Goal: Task Accomplishment & Management: Manage account settings

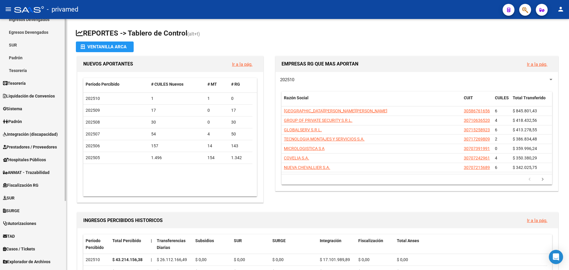
scroll to position [95, 0]
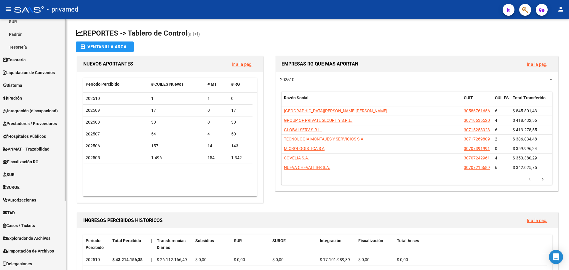
click at [38, 239] on span "Explorador de Archivos" at bounding box center [26, 238] width 47 height 7
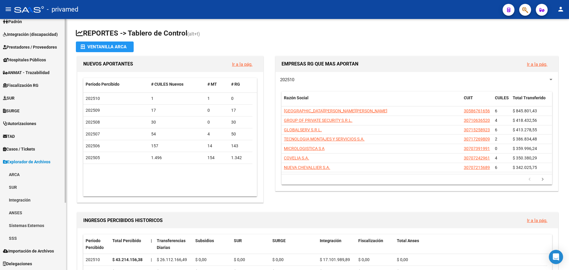
scroll to position [83, 0]
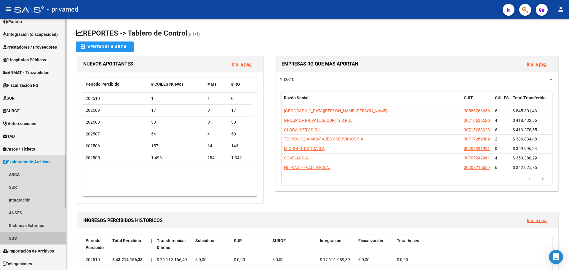
click at [25, 243] on link "SSS" at bounding box center [33, 238] width 66 height 13
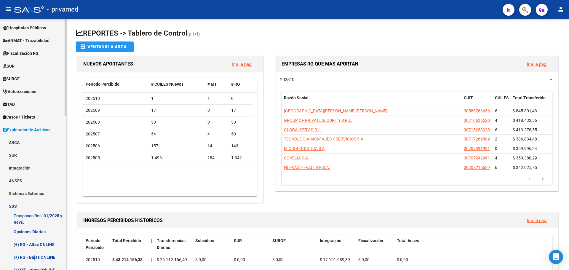
scroll to position [142, 0]
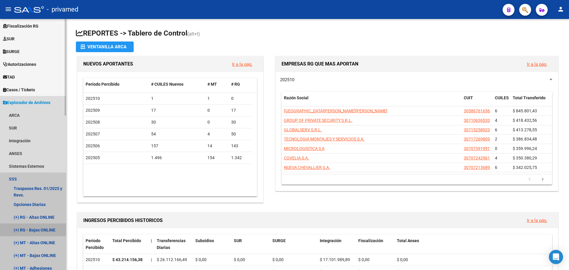
click at [38, 230] on link "(+) RG - Bajas ONLINE" at bounding box center [33, 229] width 66 height 13
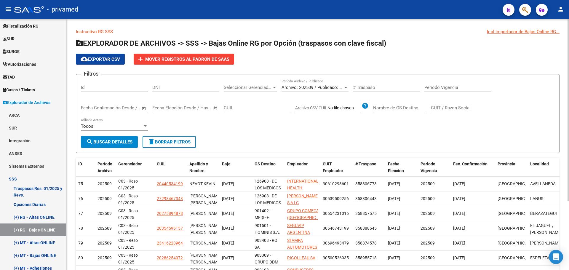
click at [322, 88] on span "Archivo: 202509 / Publicado: 202508" at bounding box center [317, 87] width 72 height 5
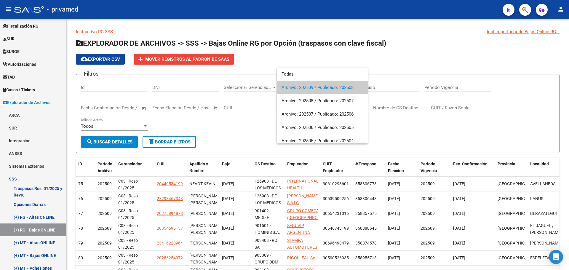
click at [376, 49] on div at bounding box center [284, 135] width 569 height 270
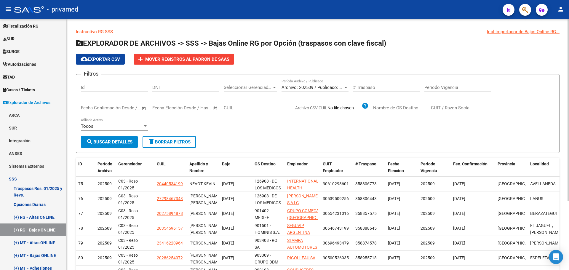
click at [120, 142] on span "search Buscar Detalles" at bounding box center [109, 141] width 46 height 5
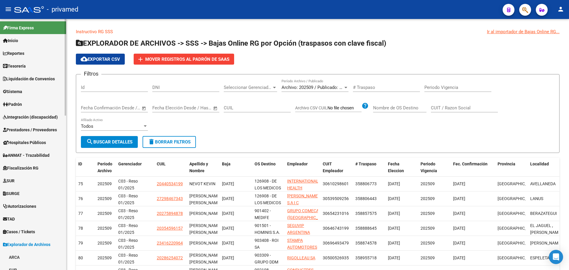
click at [29, 105] on link "Padrón" at bounding box center [33, 104] width 66 height 13
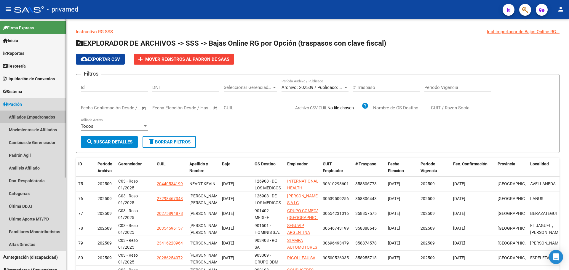
click at [28, 117] on link "Afiliados Empadronados" at bounding box center [33, 116] width 66 height 13
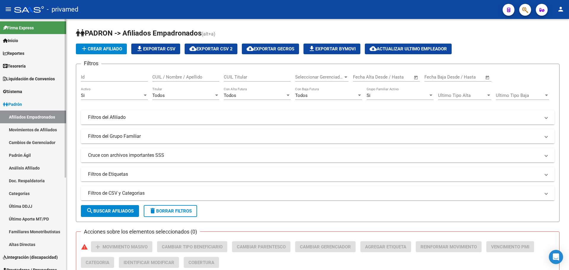
click at [27, 128] on link "Movimientos de Afiliados" at bounding box center [33, 129] width 66 height 13
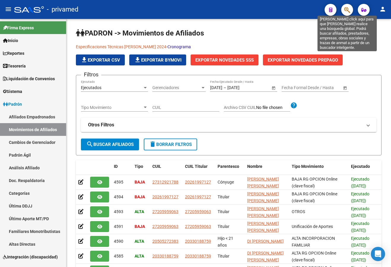
click at [346, 7] on icon "button" at bounding box center [347, 10] width 6 height 7
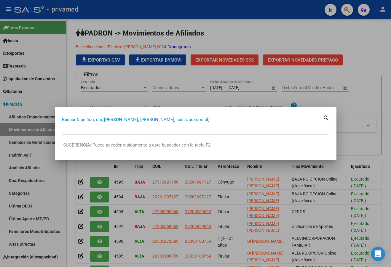
paste input "27320051806"
type input "27320051806"
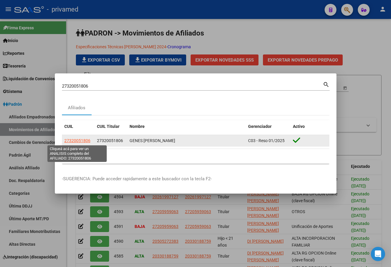
click at [76, 141] on span "27320051806" at bounding box center [77, 140] width 26 height 5
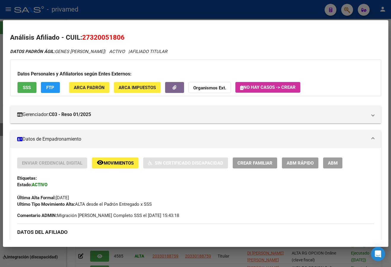
click at [329, 163] on span "ABM" at bounding box center [333, 162] width 10 height 5
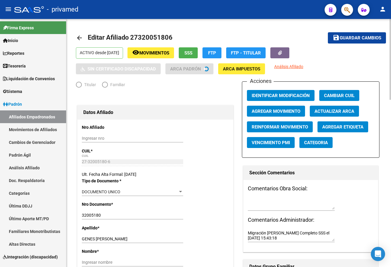
radio input "true"
type input "30-62739371-3"
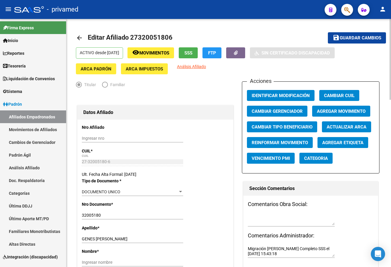
click at [330, 114] on span "Agregar Movimiento" at bounding box center [341, 111] width 49 height 5
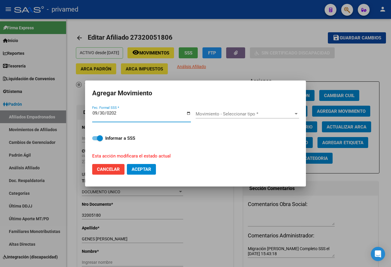
type input "[DATE]"
click at [94, 112] on input "[DATE]" at bounding box center [141, 115] width 99 height 9
type input "[DATE]"
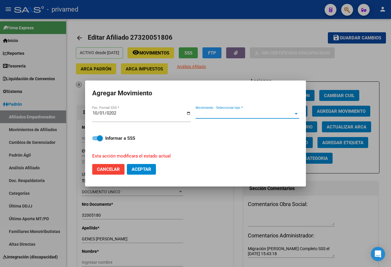
click at [214, 113] on span "Movimiento - Seleccionar tipo *" at bounding box center [244, 113] width 98 height 5
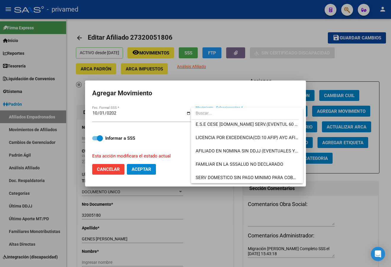
scroll to position [237, 0]
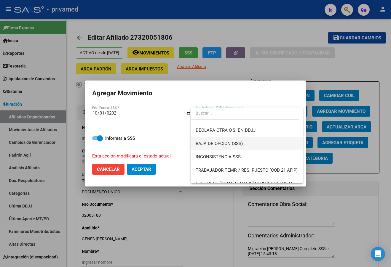
click at [252, 144] on span "BAJA DE OPCION (SSS)" at bounding box center [246, 143] width 103 height 13
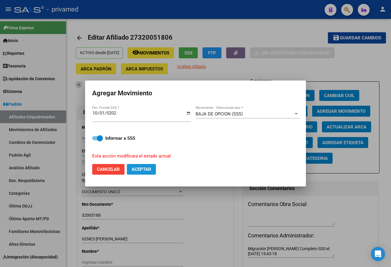
click at [142, 167] on span "Aceptar" at bounding box center [141, 169] width 20 height 5
checkbox input "false"
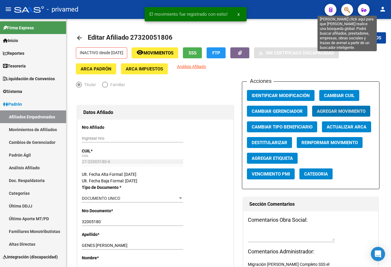
click at [348, 10] on icon "button" at bounding box center [347, 10] width 6 height 7
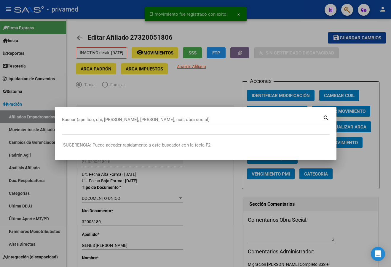
paste input "20349233569"
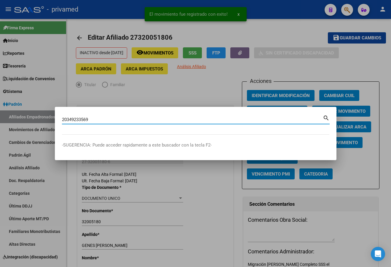
type input "20349233569"
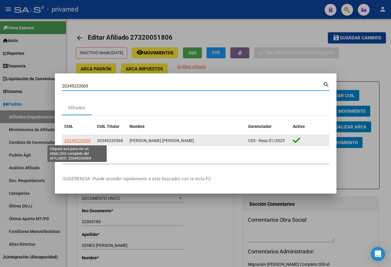
click at [77, 142] on span "20349233569" at bounding box center [77, 140] width 26 height 5
type textarea "20349233569"
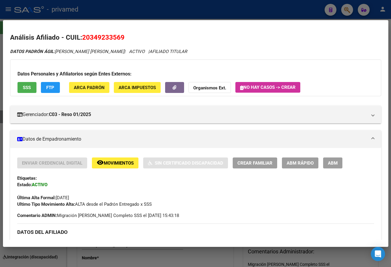
click at [331, 165] on span "ABM" at bounding box center [333, 162] width 10 height 5
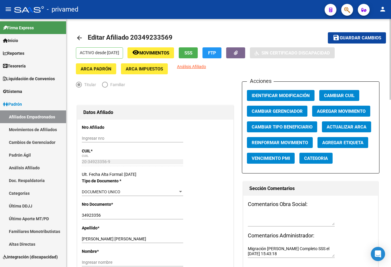
click at [330, 110] on span "Agregar Movimiento" at bounding box center [341, 111] width 49 height 5
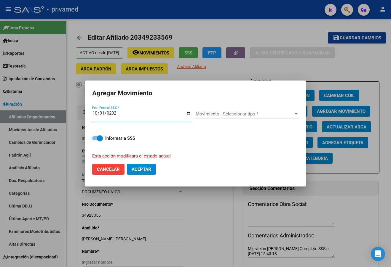
type input "[DATE]"
click at [217, 114] on span "Movimiento - Seleccionar tipo *" at bounding box center [244, 113] width 98 height 5
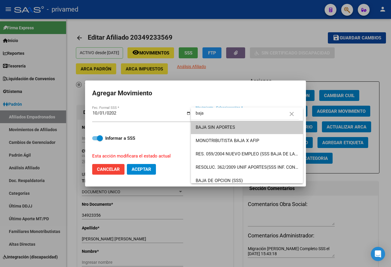
type input "baja"
click at [230, 178] on span "BAJA DE OPCION (SSS)" at bounding box center [218, 180] width 47 height 5
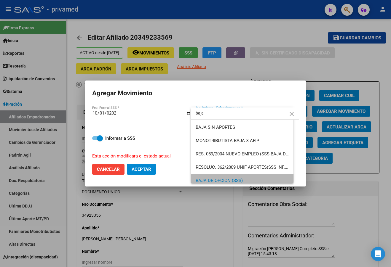
scroll to position [3, 0]
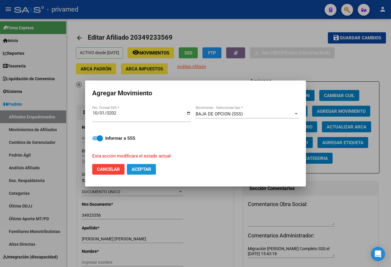
click at [147, 169] on span "Aceptar" at bounding box center [141, 169] width 20 height 5
checkbox input "false"
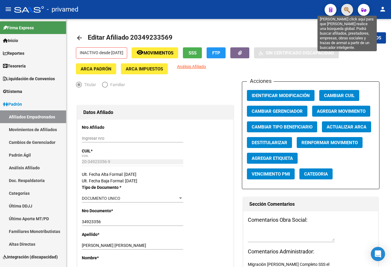
click at [344, 8] on icon "button" at bounding box center [347, 10] width 6 height 7
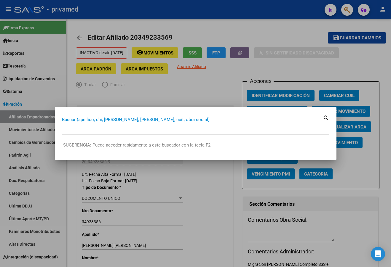
click at [297, 69] on div at bounding box center [195, 133] width 391 height 267
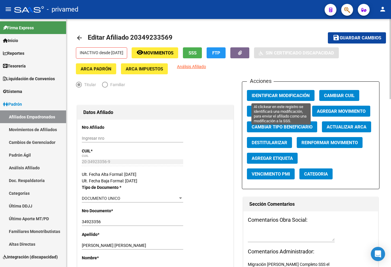
click at [292, 94] on span "Identificar Modificación" at bounding box center [280, 95] width 58 height 5
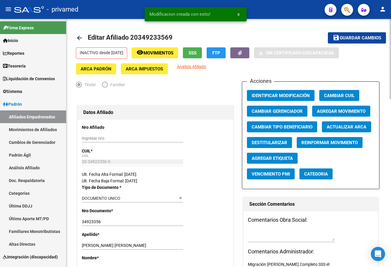
click at [345, 37] on span "Guardar cambios" at bounding box center [359, 38] width 41 height 5
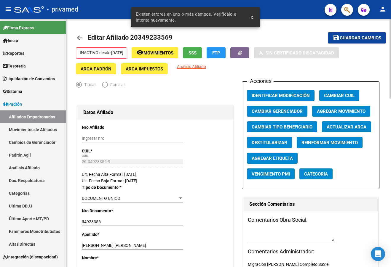
click at [80, 41] on mat-icon "arrow_back" at bounding box center [79, 37] width 7 height 7
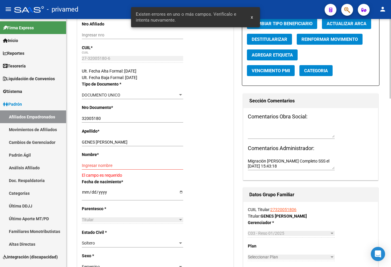
scroll to position [118, 0]
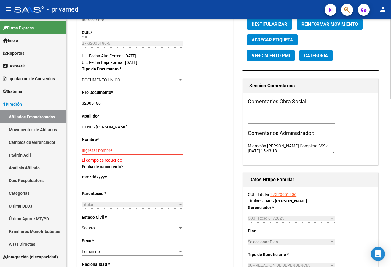
drag, startPoint x: 96, startPoint y: 124, endPoint x: 110, endPoint y: 128, distance: 15.2
click at [145, 126] on div "GENES [PERSON_NAME] Ingresar apellido" at bounding box center [132, 127] width 101 height 8
drag, startPoint x: 96, startPoint y: 125, endPoint x: 150, endPoint y: 127, distance: 54.5
click at [150, 127] on input "GENES [PERSON_NAME]" at bounding box center [132, 127] width 101 height 5
type input "GENES"
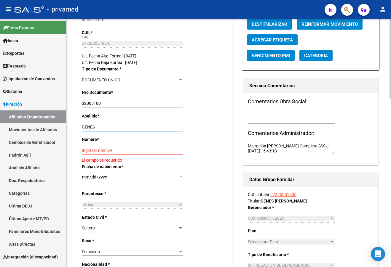
click at [92, 149] on input "Ingresar nombre" at bounding box center [132, 150] width 101 height 5
paste input "[PERSON_NAME]"
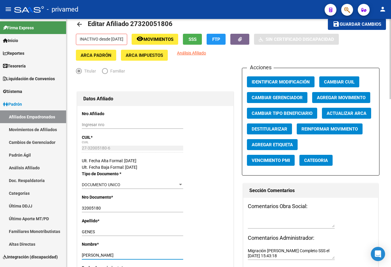
scroll to position [0, 0]
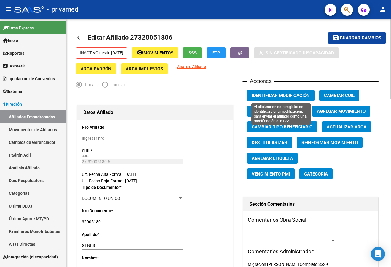
type input "[PERSON_NAME]"
click at [285, 96] on span "Identificar Modificación" at bounding box center [280, 95] width 58 height 5
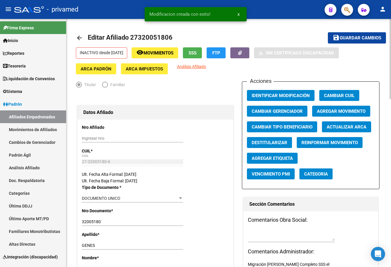
click at [345, 37] on span "Guardar cambios" at bounding box center [359, 38] width 41 height 5
click at [80, 37] on mat-icon "arrow_back" at bounding box center [79, 37] width 7 height 7
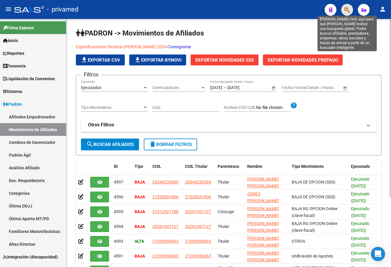
click at [346, 9] on icon "button" at bounding box center [347, 10] width 6 height 7
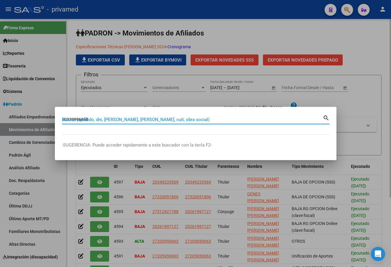
type input "20339996858"
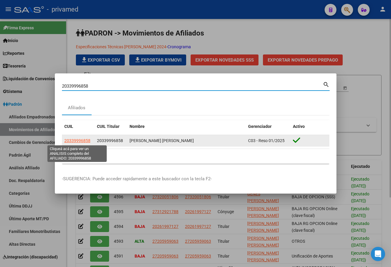
click at [79, 140] on span "20339996858" at bounding box center [77, 140] width 26 height 5
type textarea "20339996858"
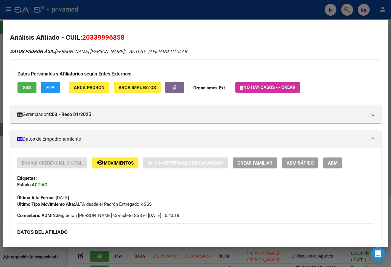
click at [330, 167] on button "ABM" at bounding box center [332, 163] width 19 height 11
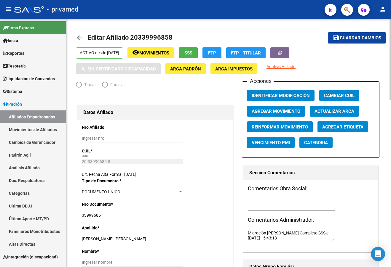
radio input "true"
type input "30-71454386-1"
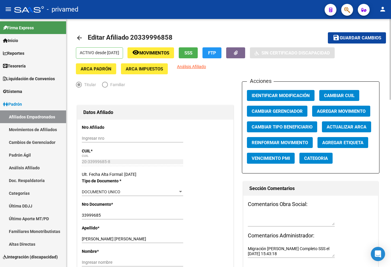
click at [338, 111] on span "Agregar Movimiento" at bounding box center [341, 111] width 49 height 5
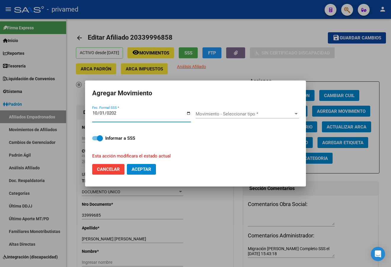
type input "[DATE]"
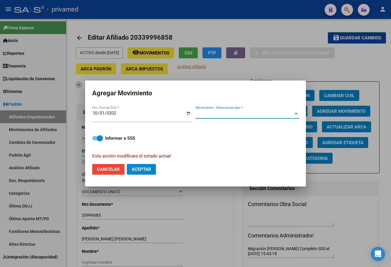
click at [211, 115] on span "Movimiento - Seleccionar tipo *" at bounding box center [244, 113] width 98 height 5
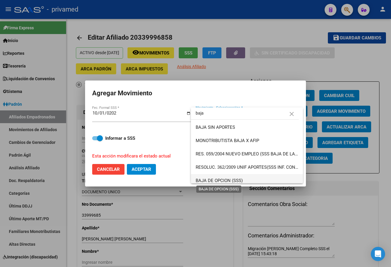
type input "baja"
click at [236, 175] on span "BAJA DE OPCION (SSS)" at bounding box center [246, 180] width 103 height 13
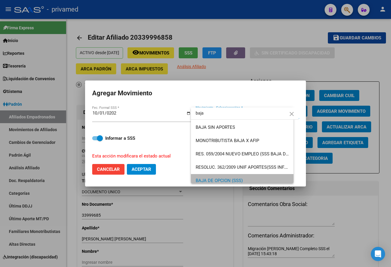
scroll to position [3, 0]
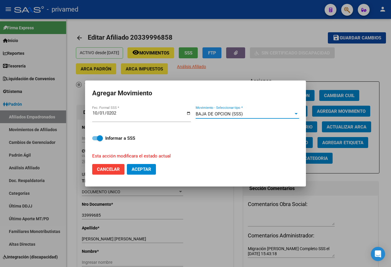
click at [141, 166] on button "Aceptar" at bounding box center [141, 169] width 29 height 11
checkbox input "false"
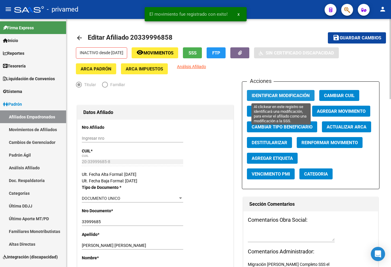
click at [288, 94] on span "Identificar Modificación" at bounding box center [280, 95] width 58 height 5
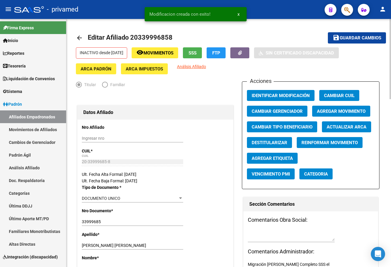
click at [343, 41] on button "save Guardar cambios" at bounding box center [357, 37] width 58 height 11
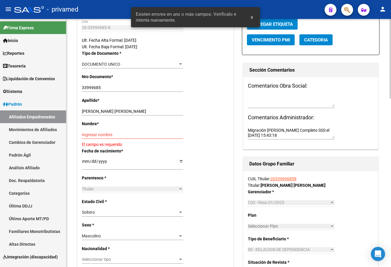
scroll to position [148, 0]
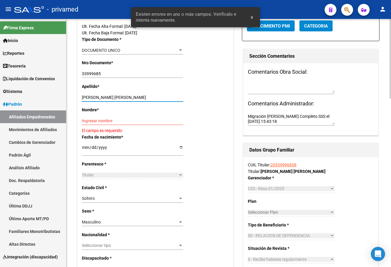
drag, startPoint x: 143, startPoint y: 96, endPoint x: 108, endPoint y: 97, distance: 34.4
click at [108, 97] on input "[PERSON_NAME] [PERSON_NAME]" at bounding box center [132, 97] width 101 height 5
type input "MALDONADO"
click at [93, 119] on input "Ingresar nombre" at bounding box center [132, 120] width 101 height 5
paste input "[PERSON_NAME]"
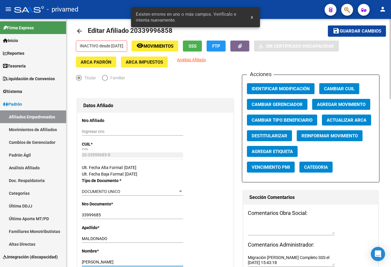
scroll to position [0, 0]
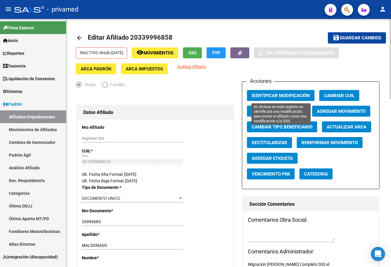
type input "[PERSON_NAME]"
drag, startPoint x: 283, startPoint y: 92, endPoint x: 355, endPoint y: 48, distance: 84.5
click at [283, 92] on button "Identificar Modificación" at bounding box center [281, 95] width 68 height 11
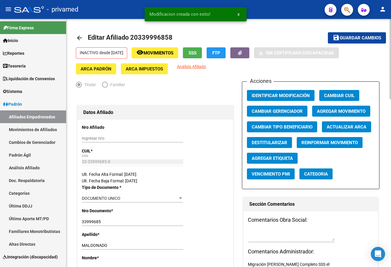
click at [348, 36] on span "Guardar cambios" at bounding box center [359, 38] width 41 height 5
drag, startPoint x: 80, startPoint y: 37, endPoint x: 73, endPoint y: 37, distance: 7.1
click at [80, 37] on mat-icon "arrow_back" at bounding box center [79, 37] width 7 height 7
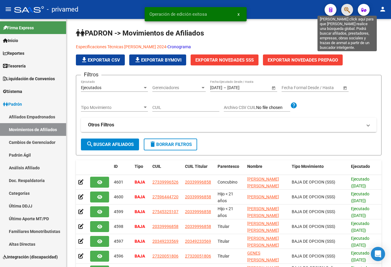
click at [344, 10] on icon "button" at bounding box center [347, 10] width 6 height 7
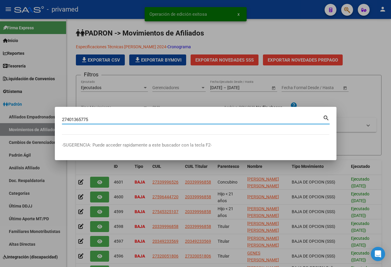
type input "27401365775"
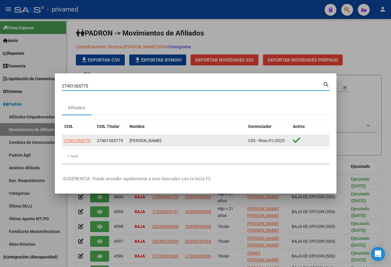
click at [75, 143] on app-link-go-to "27401365775" at bounding box center [77, 140] width 26 height 7
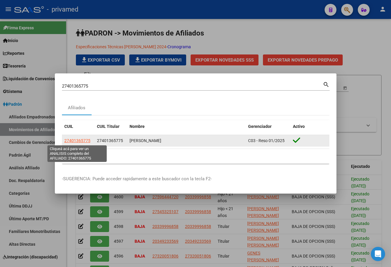
click at [75, 142] on span "27401365775" at bounding box center [77, 140] width 26 height 5
type textarea "27401365775"
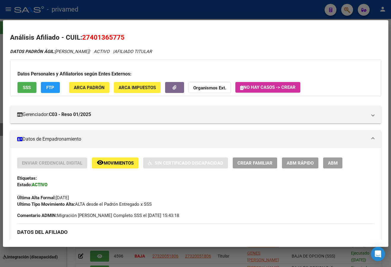
click at [328, 163] on span "ABM" at bounding box center [333, 162] width 10 height 5
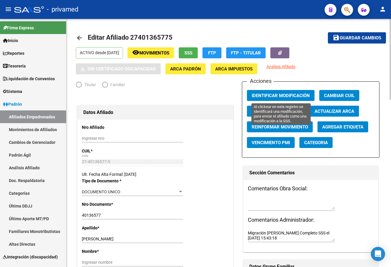
radio input "true"
type input "30-65986378-9"
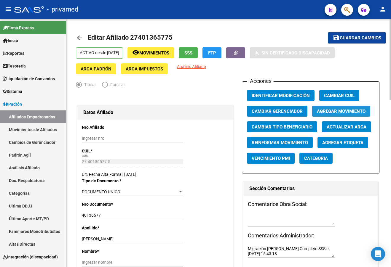
click at [345, 110] on span "Agregar Movimiento" at bounding box center [341, 111] width 49 height 5
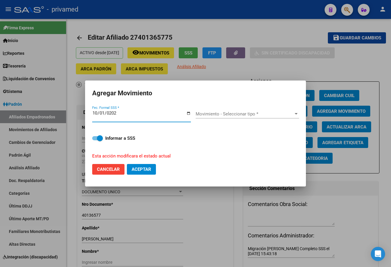
type input "[DATE]"
click at [198, 113] on span "Movimiento - Seleccionar tipo *" at bounding box center [244, 113] width 98 height 5
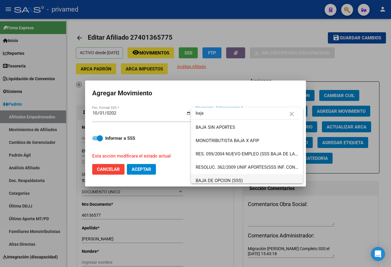
type input "baja"
click at [203, 178] on span "BAJA DE OPCION (SSS)" at bounding box center [218, 180] width 47 height 5
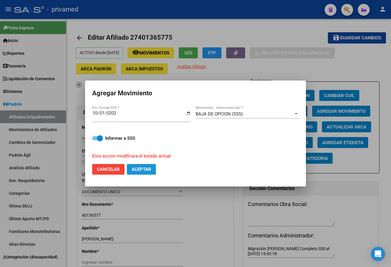
click at [149, 172] on span "Aceptar" at bounding box center [141, 169] width 20 height 5
checkbox input "false"
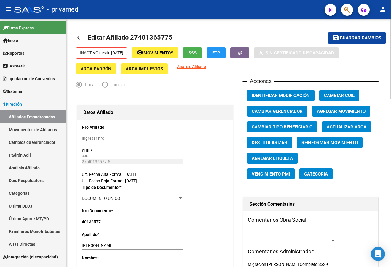
click at [80, 39] on mat-icon "arrow_back" at bounding box center [79, 37] width 7 height 7
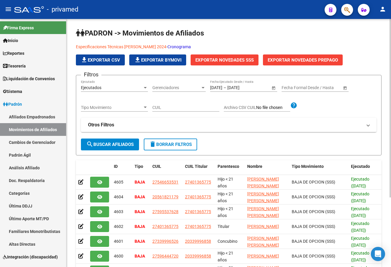
click at [343, 14] on button "button" at bounding box center [347, 10] width 12 height 12
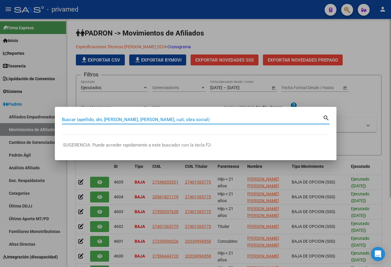
paste input "20382775083"
type input "20382775083"
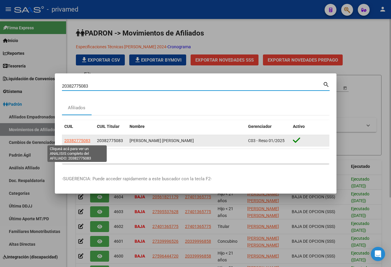
click at [79, 139] on span "20382775083" at bounding box center [77, 140] width 26 height 5
type textarea "20382775083"
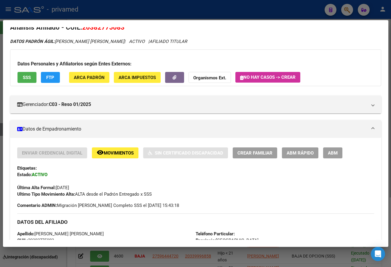
scroll to position [59, 0]
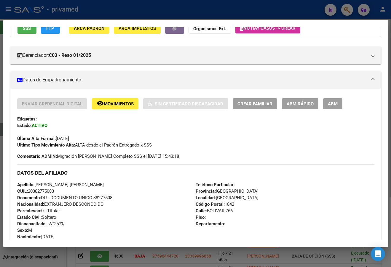
click at [333, 107] on button "ABM" at bounding box center [332, 103] width 19 height 11
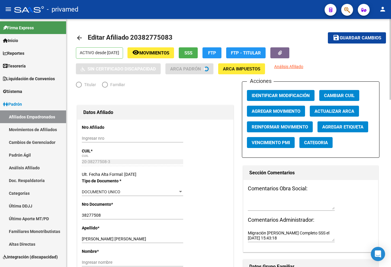
radio input "true"
type input "33-71451358-9"
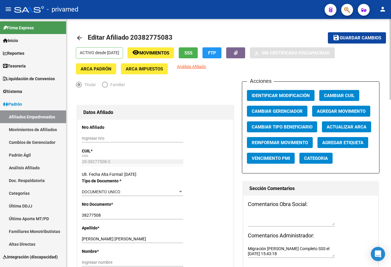
click at [332, 113] on span "Agregar Movimiento" at bounding box center [341, 111] width 49 height 5
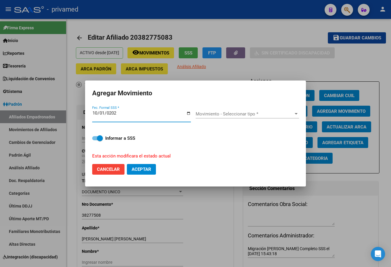
type input "[DATE]"
click at [230, 112] on span "Movimiento - Seleccionar tipo *" at bounding box center [244, 113] width 98 height 5
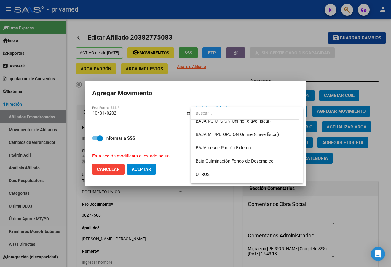
scroll to position [371, 0]
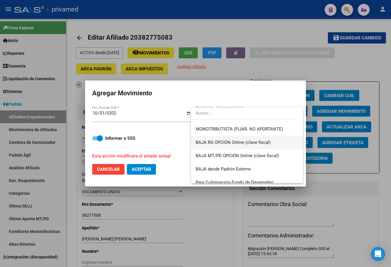
click at [256, 147] on span "BAJA RG OPCION Online (clave fiscal)" at bounding box center [246, 142] width 103 height 13
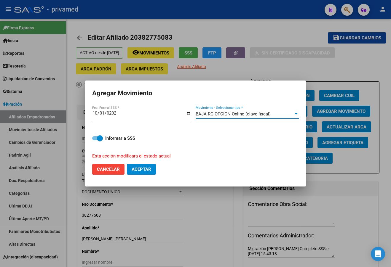
click at [145, 171] on span "Aceptar" at bounding box center [141, 169] width 20 height 5
checkbox input "false"
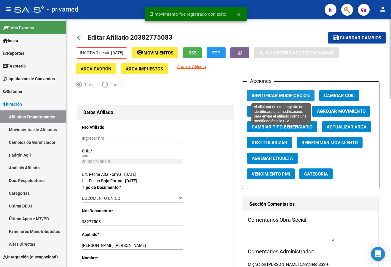
click at [289, 98] on span "Identificar Modificación" at bounding box center [280, 95] width 58 height 5
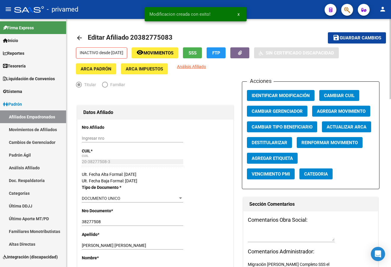
click at [344, 39] on span "Guardar cambios" at bounding box center [359, 38] width 41 height 5
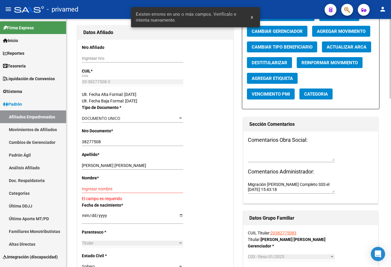
scroll to position [118, 0]
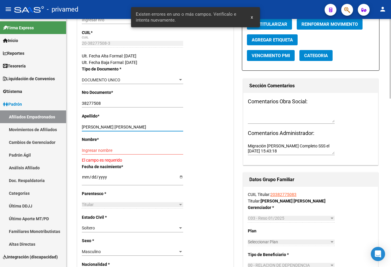
drag, startPoint x: 101, startPoint y: 125, endPoint x: 168, endPoint y: 123, distance: 66.3
click at [168, 123] on div "[PERSON_NAME] [PERSON_NAME] Ingresar apellido" at bounding box center [132, 127] width 101 height 8
type input "[PERSON_NAME]"
click at [99, 151] on input "Ingresar nombre" at bounding box center [132, 150] width 101 height 5
paste input "[PERSON_NAME]"
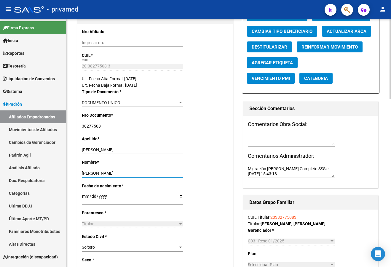
scroll to position [0, 0]
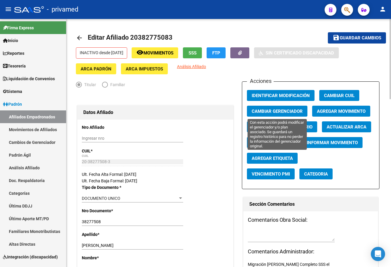
type input "[PERSON_NAME]"
click at [282, 107] on button "Cambiar Gerenciador" at bounding box center [277, 111] width 60 height 11
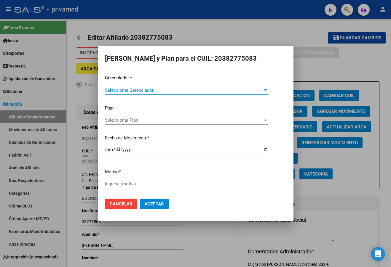
click at [261, 31] on div at bounding box center [195, 133] width 391 height 267
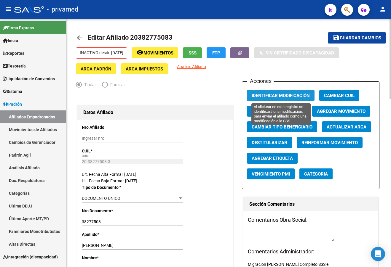
drag, startPoint x: 282, startPoint y: 95, endPoint x: 312, endPoint y: 76, distance: 35.3
click at [282, 95] on span "Identificar Modificación" at bounding box center [280, 95] width 58 height 5
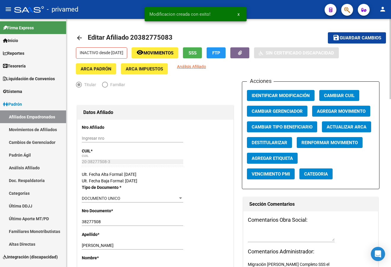
click at [351, 36] on span "Guardar cambios" at bounding box center [359, 38] width 41 height 5
click at [76, 43] on link "arrow_back" at bounding box center [82, 38] width 12 height 14
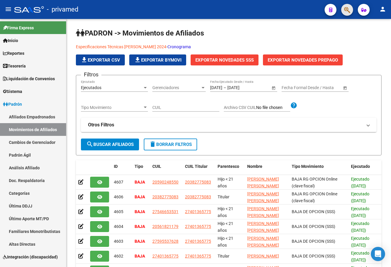
click at [344, 14] on span "button" at bounding box center [347, 10] width 6 height 12
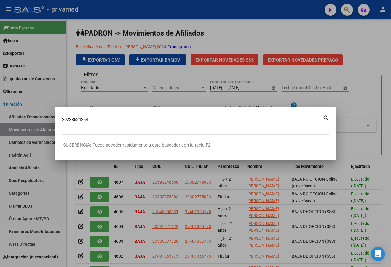
type input "20238524254"
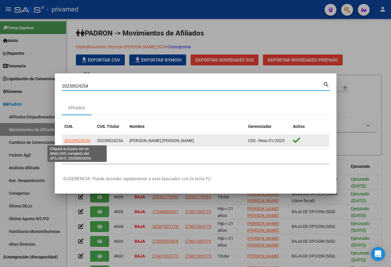
click at [82, 140] on span "20238524254" at bounding box center [77, 140] width 26 height 5
type textarea "20238524254"
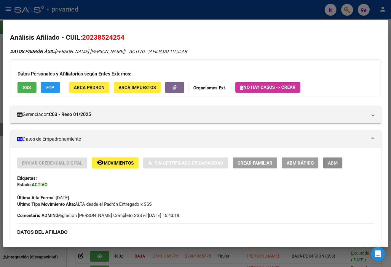
click at [329, 165] on span "ABM" at bounding box center [333, 162] width 10 height 5
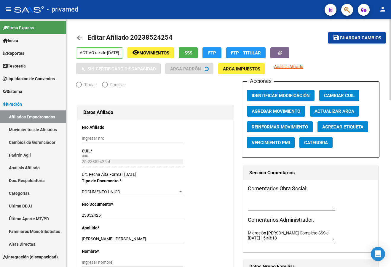
radio input "true"
type input "30-57351847-7"
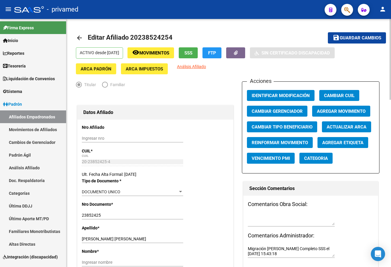
click at [337, 110] on span "Agregar Movimiento" at bounding box center [341, 111] width 49 height 5
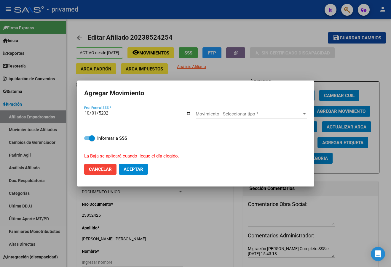
type input "[DATE]"
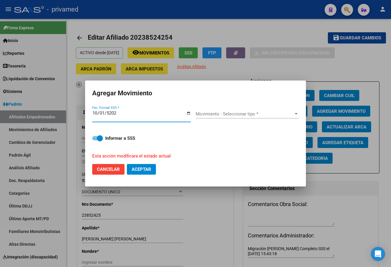
click at [236, 113] on span "Movimiento - Seleccionar tipo *" at bounding box center [244, 113] width 98 height 5
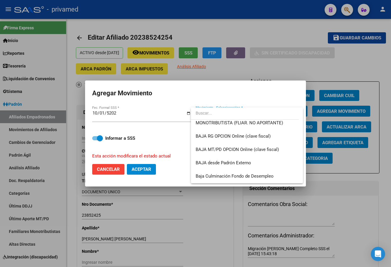
scroll to position [371, 0]
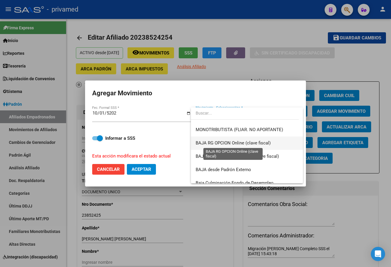
click at [267, 144] on span "BAJA RG OPCION Online (clave fiscal)" at bounding box center [232, 142] width 75 height 5
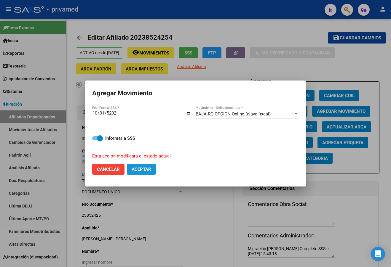
click at [133, 170] on span "Aceptar" at bounding box center [141, 169] width 20 height 5
checkbox input "false"
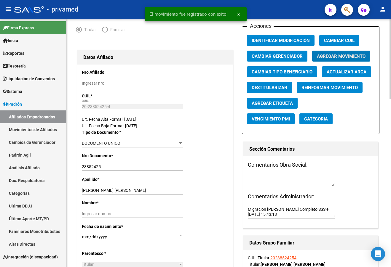
scroll to position [59, 0]
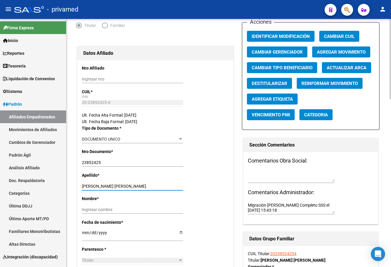
drag, startPoint x: 104, startPoint y: 185, endPoint x: 149, endPoint y: 186, distance: 44.4
click at [149, 186] on input "[PERSON_NAME] [PERSON_NAME]" at bounding box center [132, 186] width 101 height 5
type input "[PERSON_NAME]"
click at [110, 207] on div "Ingresar nombre" at bounding box center [132, 210] width 101 height 8
paste input "[PERSON_NAME]"
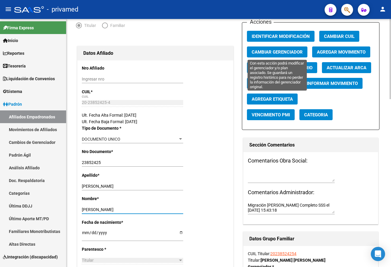
type input "[PERSON_NAME]"
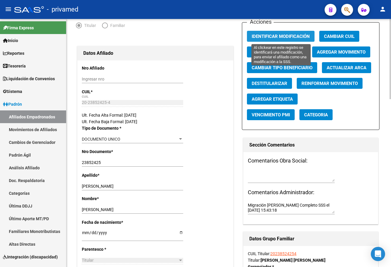
click at [279, 34] on span "Identificar Modificación" at bounding box center [280, 36] width 58 height 5
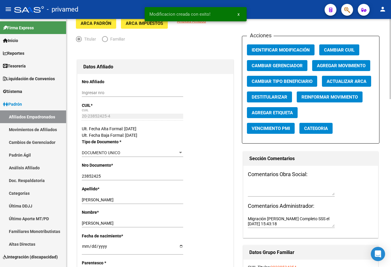
scroll to position [0, 0]
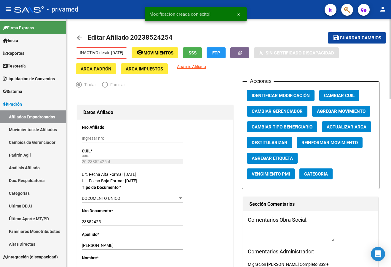
click at [340, 40] on span "Guardar cambios" at bounding box center [359, 38] width 41 height 5
click at [80, 40] on mat-icon "arrow_back" at bounding box center [79, 37] width 7 height 7
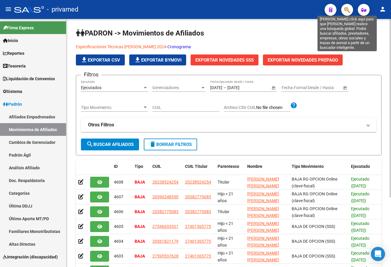
click at [350, 11] on icon "button" at bounding box center [347, 10] width 6 height 7
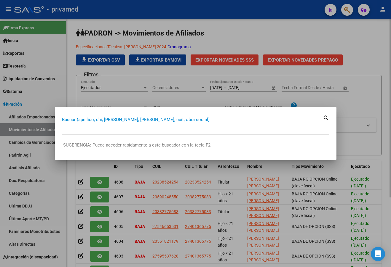
paste input "20221874634"
type input "20221874634"
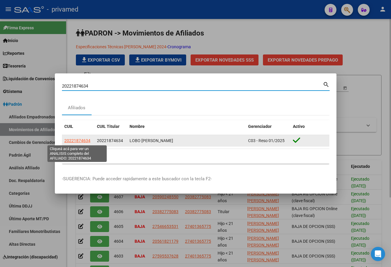
click at [82, 141] on span "20221874634" at bounding box center [77, 140] width 26 height 5
type textarea "20221874634"
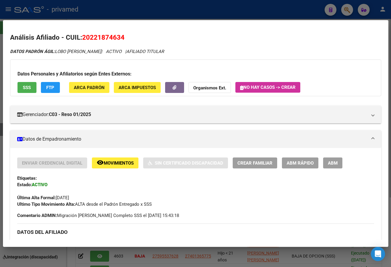
click at [331, 168] on button "ABM" at bounding box center [332, 163] width 19 height 11
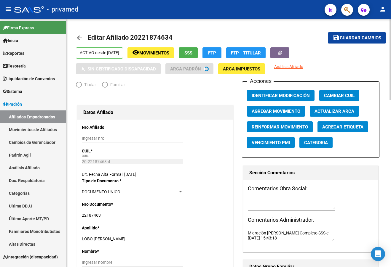
radio input "true"
type input "30-54622438-0"
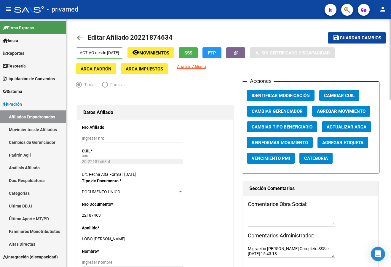
click at [353, 113] on span "Agregar Movimiento" at bounding box center [341, 111] width 49 height 5
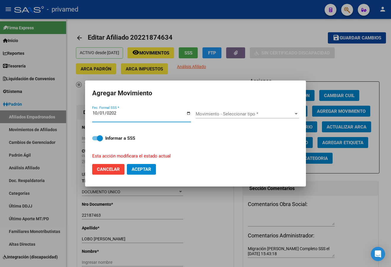
type input "[DATE]"
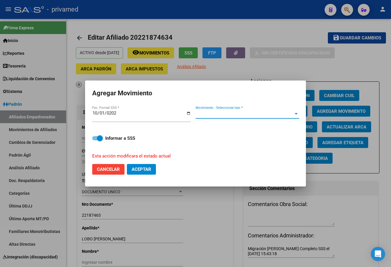
click at [208, 111] on span "Movimiento - Seleccionar tipo *" at bounding box center [244, 113] width 98 height 5
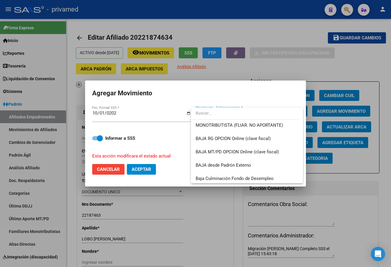
scroll to position [373, 0]
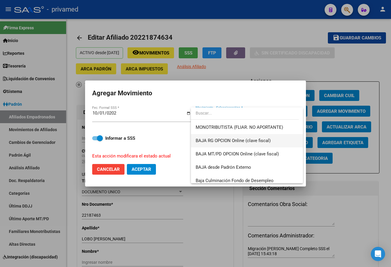
click at [276, 143] on span "BAJA RG OPCION Online (clave fiscal)" at bounding box center [246, 140] width 103 height 13
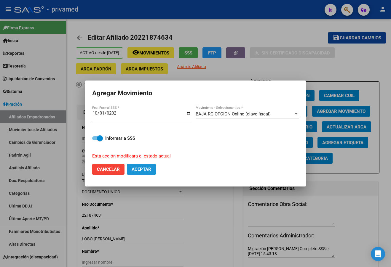
click at [151, 170] on button "Aceptar" at bounding box center [141, 169] width 29 height 11
checkbox input "false"
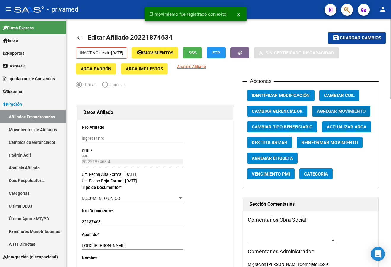
scroll to position [30, 0]
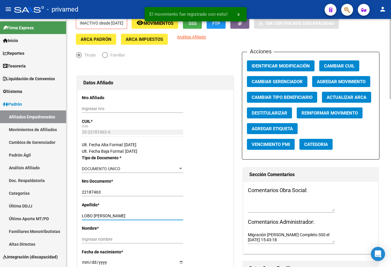
drag, startPoint x: 134, startPoint y: 215, endPoint x: 94, endPoint y: 217, distance: 39.8
click at [94, 217] on input "LOBO [PERSON_NAME]" at bounding box center [132, 216] width 101 height 5
type input "LOBO"
click at [92, 233] on div "Nombre * Ingresar nombre" at bounding box center [155, 236] width 147 height 23
click at [93, 238] on input "Ingresar nombre" at bounding box center [132, 239] width 101 height 5
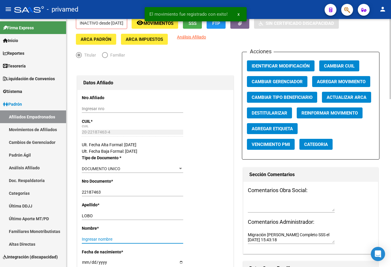
paste input "[PERSON_NAME]"
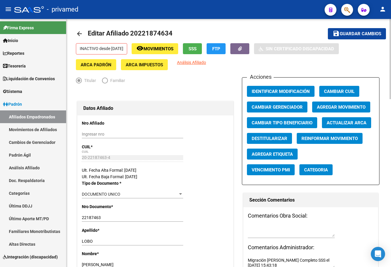
scroll to position [0, 0]
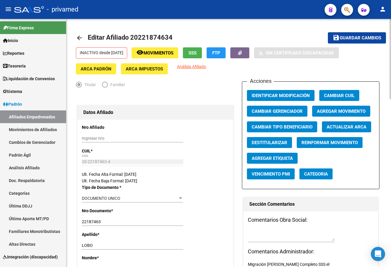
type input "[PERSON_NAME]"
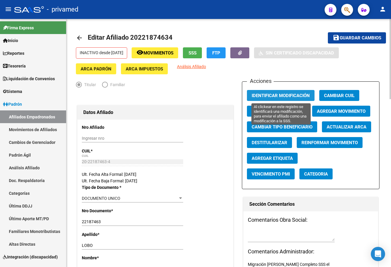
click at [282, 99] on button "Identificar Modificación" at bounding box center [281, 95] width 68 height 11
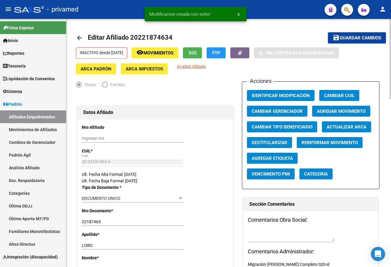
click at [352, 36] on span "Guardar cambios" at bounding box center [359, 38] width 41 height 5
click at [79, 39] on mat-icon "arrow_back" at bounding box center [79, 37] width 7 height 7
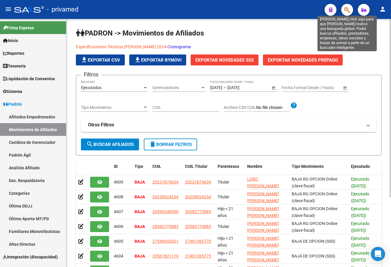
click at [346, 15] on span "button" at bounding box center [347, 10] width 6 height 12
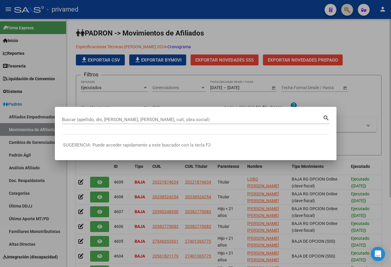
paste input "20261997127"
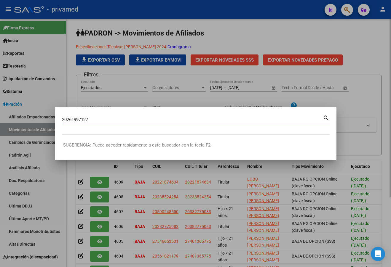
type input "20261997127"
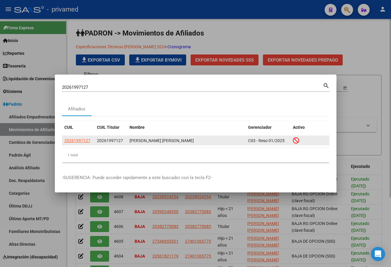
click at [76, 143] on app-link-go-to "20261997127" at bounding box center [77, 140] width 26 height 7
click at [77, 142] on span "20261997127" at bounding box center [77, 140] width 26 height 5
type textarea "20261997127"
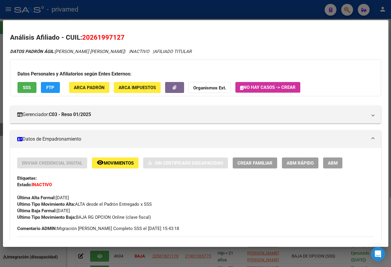
drag, startPoint x: 301, startPoint y: 4, endPoint x: 303, endPoint y: 7, distance: 3.2
click at [301, 4] on div at bounding box center [195, 133] width 391 height 267
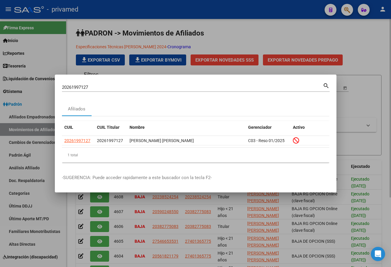
click at [86, 86] on input "20261997127" at bounding box center [192, 87] width 261 height 5
paste input "7248804276"
type input "27248804276"
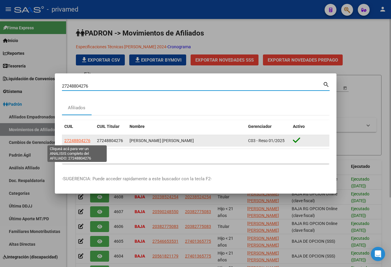
click at [82, 141] on span "27248804276" at bounding box center [77, 140] width 26 height 5
type textarea "27248804276"
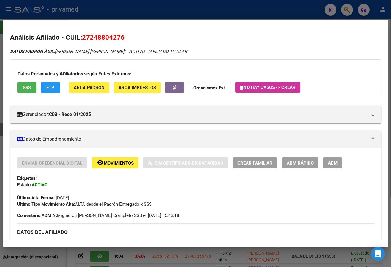
click at [328, 162] on span "ABM" at bounding box center [333, 162] width 10 height 5
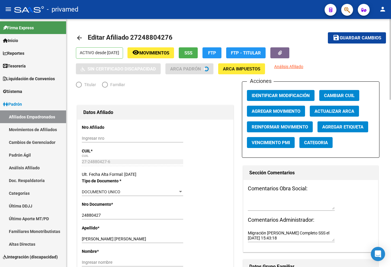
radio input "true"
type input "30-52887107-7"
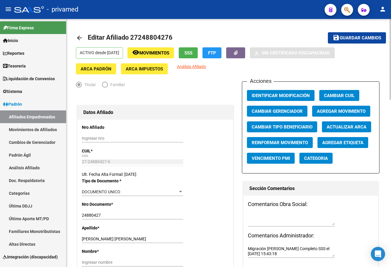
click at [347, 112] on span "Agregar Movimiento" at bounding box center [341, 111] width 49 height 5
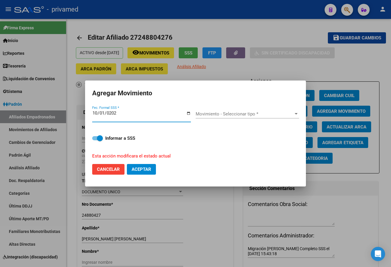
type input "[DATE]"
click at [207, 114] on span "Movimiento - Seleccionar tipo *" at bounding box center [244, 113] width 98 height 5
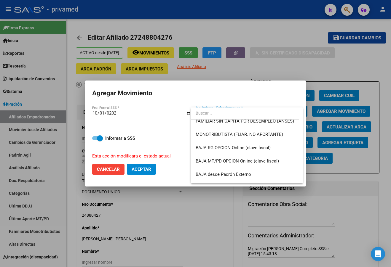
scroll to position [368, 0]
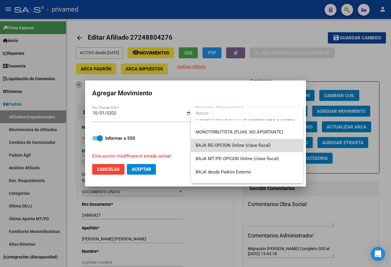
click at [273, 144] on span "BAJA RG OPCION Online (clave fiscal)" at bounding box center [246, 145] width 103 height 13
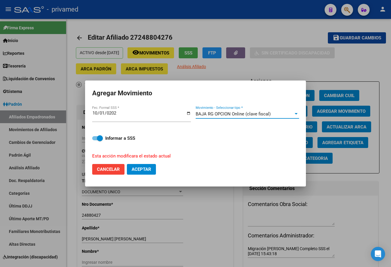
click at [142, 171] on span "Aceptar" at bounding box center [141, 169] width 20 height 5
checkbox input "false"
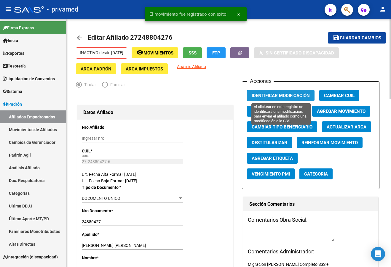
click at [290, 94] on span "Identificar Modificación" at bounding box center [280, 95] width 58 height 5
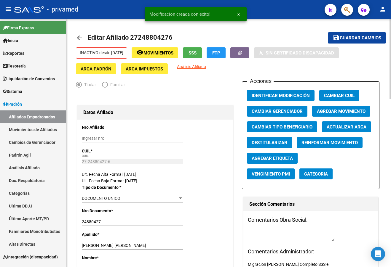
click at [348, 37] on span "Guardar cambios" at bounding box center [359, 38] width 41 height 5
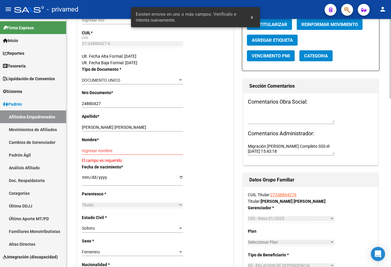
scroll to position [118, 0]
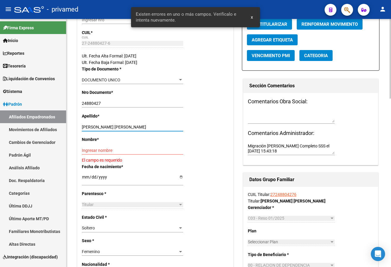
drag, startPoint x: 95, startPoint y: 127, endPoint x: 153, endPoint y: 126, distance: 57.8
click at [153, 126] on input "[PERSON_NAME] [PERSON_NAME]" at bounding box center [132, 127] width 101 height 5
type input "[PERSON_NAME]"
click at [92, 149] on input "Ingresar nombre" at bounding box center [132, 150] width 101 height 5
paste input "[PERSON_NAME]"
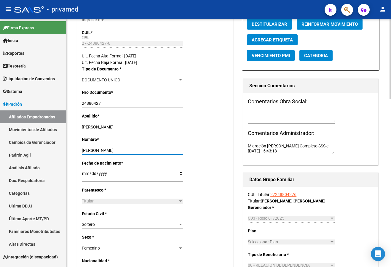
scroll to position [0, 0]
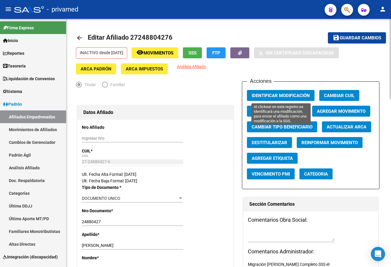
type input "[PERSON_NAME]"
click at [277, 99] on button "Identificar Modificación" at bounding box center [281, 95] width 68 height 11
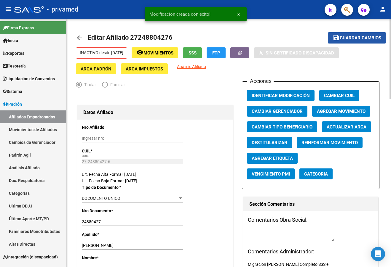
click at [350, 36] on span "save Guardar cambios" at bounding box center [356, 37] width 49 height 5
click at [79, 37] on mat-icon "arrow_back" at bounding box center [79, 37] width 7 height 7
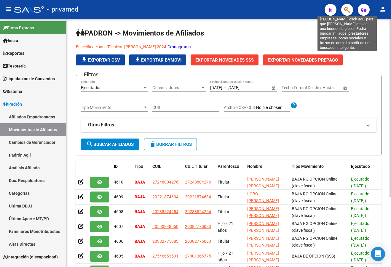
click at [349, 9] on icon "button" at bounding box center [347, 10] width 6 height 7
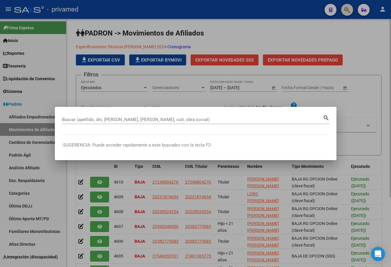
paste input "20351722569"
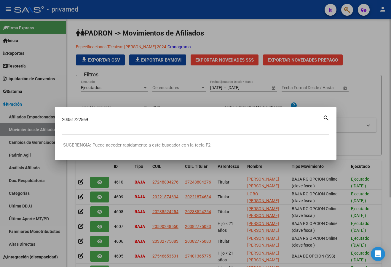
type input "20351722569"
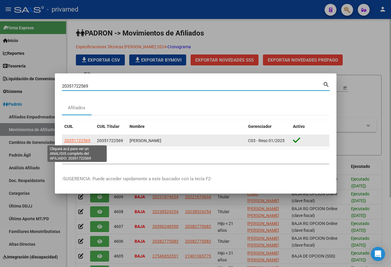
click at [80, 139] on span "20351722569" at bounding box center [77, 140] width 26 height 5
type textarea "20351722569"
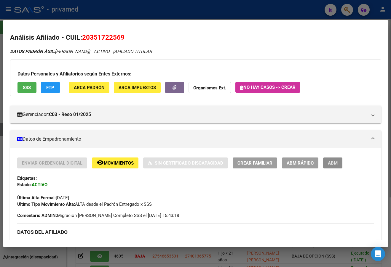
click at [333, 164] on span "ABM" at bounding box center [333, 162] width 10 height 5
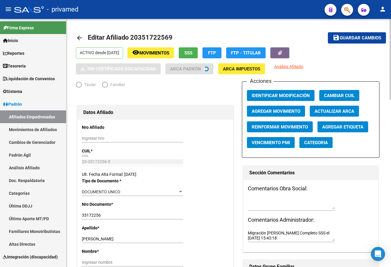
radio input "true"
type input "30-71039465-9"
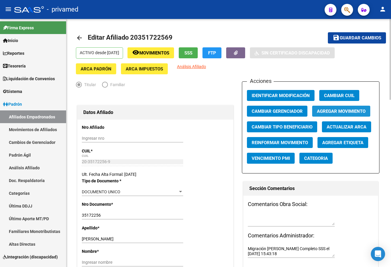
click at [336, 109] on span "Agregar Movimiento" at bounding box center [341, 111] width 49 height 5
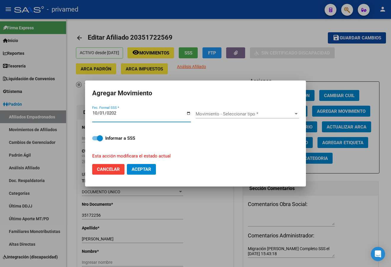
type input "[DATE]"
click at [278, 115] on span "Movimiento - Seleccionar tipo *" at bounding box center [244, 113] width 98 height 5
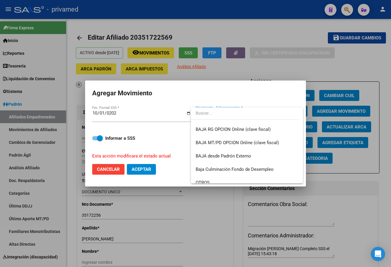
scroll to position [378, 0]
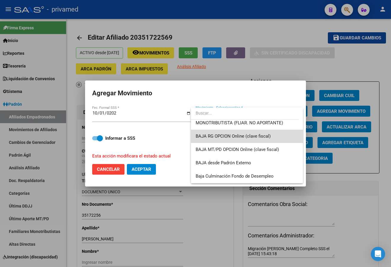
click at [273, 137] on span "BAJA RG OPCION Online (clave fiscal)" at bounding box center [246, 136] width 103 height 13
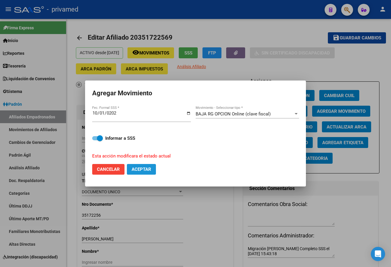
click at [145, 173] on button "Aceptar" at bounding box center [141, 169] width 29 height 11
checkbox input "false"
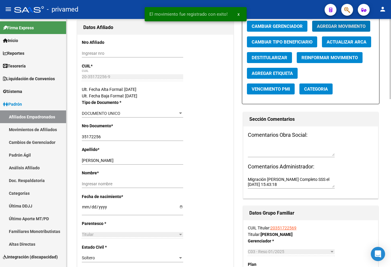
scroll to position [118, 0]
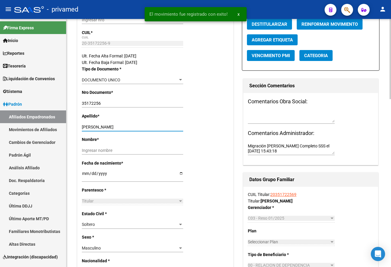
drag, startPoint x: 101, startPoint y: 125, endPoint x: 147, endPoint y: 128, distance: 46.0
click at [147, 128] on input "[PERSON_NAME]" at bounding box center [132, 127] width 101 height 5
drag, startPoint x: 108, startPoint y: 128, endPoint x: 105, endPoint y: 127, distance: 4.0
click at [109, 129] on input "[PERSON_NAME]" at bounding box center [132, 127] width 101 height 5
drag, startPoint x: 100, startPoint y: 125, endPoint x: 180, endPoint y: 128, distance: 80.3
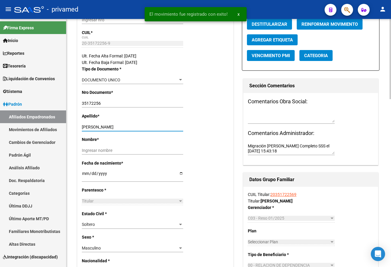
click at [180, 128] on input "[PERSON_NAME]" at bounding box center [132, 127] width 101 height 5
type input "[PERSON_NAME]"
click at [106, 149] on input "Ingresar nombre" at bounding box center [132, 150] width 101 height 5
paste input "[DEMOGRAPHIC_DATA][PERSON_NAME]"
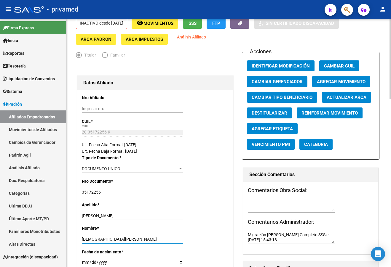
scroll to position [0, 0]
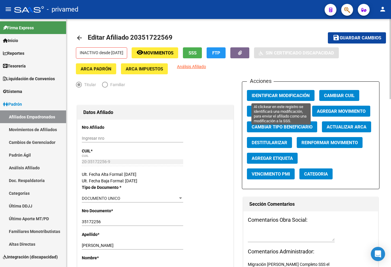
type input "[DEMOGRAPHIC_DATA][PERSON_NAME]"
click at [286, 94] on span "Identificar Modificación" at bounding box center [280, 95] width 58 height 5
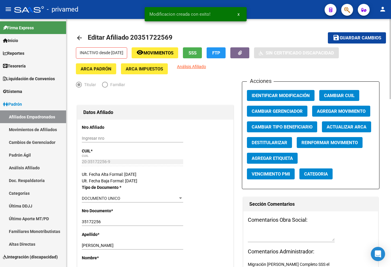
click at [351, 37] on span "Guardar cambios" at bounding box center [359, 38] width 41 height 5
drag, startPoint x: 79, startPoint y: 37, endPoint x: 25, endPoint y: 54, distance: 56.0
click at [77, 39] on mat-icon "arrow_back" at bounding box center [79, 37] width 7 height 7
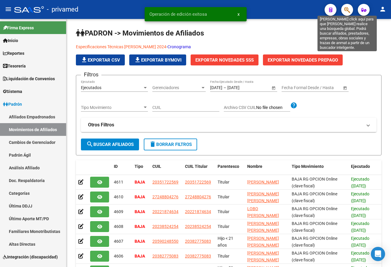
click at [349, 12] on icon "button" at bounding box center [347, 10] width 6 height 7
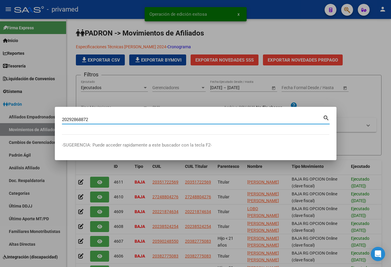
type input "20292868872"
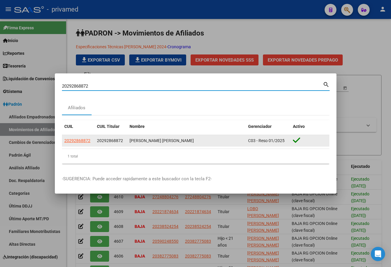
click at [78, 138] on span "20292868872" at bounding box center [77, 140] width 26 height 5
type textarea "20292868872"
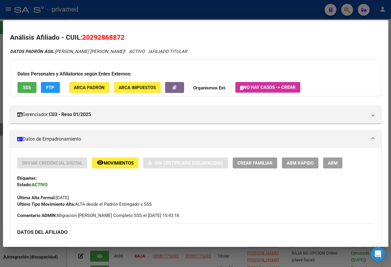
click at [326, 161] on button "ABM" at bounding box center [332, 163] width 19 height 11
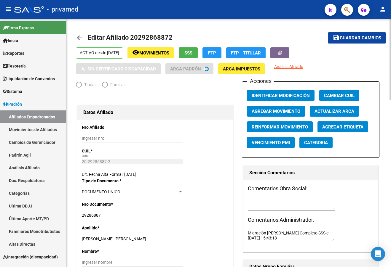
radio input "true"
type input "30-61089040-3"
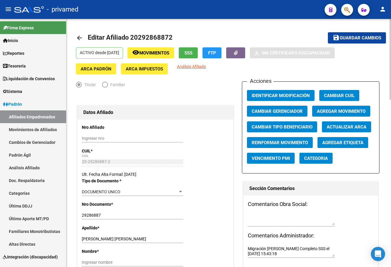
click at [340, 109] on span "Agregar Movimiento" at bounding box center [341, 111] width 49 height 5
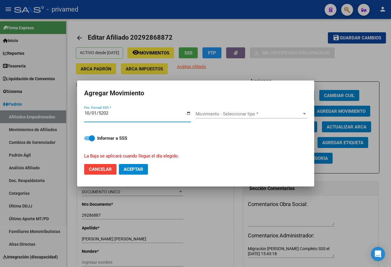
type input "[DATE]"
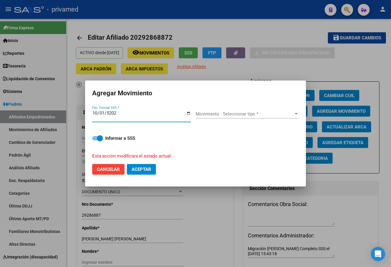
click at [210, 116] on span "Movimiento - Seleccionar tipo *" at bounding box center [244, 113] width 98 height 5
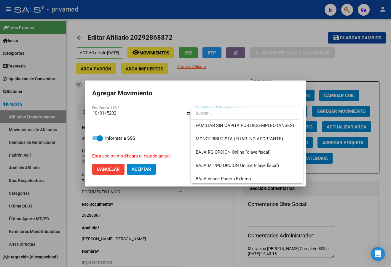
scroll to position [364, 0]
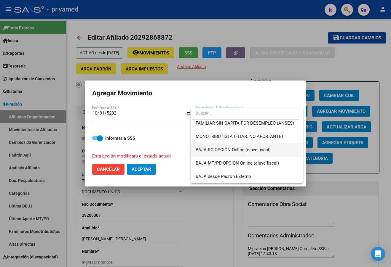
click at [268, 150] on span "BAJA RG OPCION Online (clave fiscal)" at bounding box center [232, 149] width 75 height 5
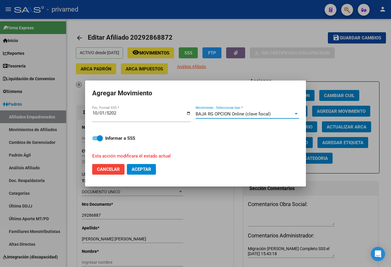
click at [146, 168] on span "Aceptar" at bounding box center [141, 169] width 20 height 5
checkbox input "false"
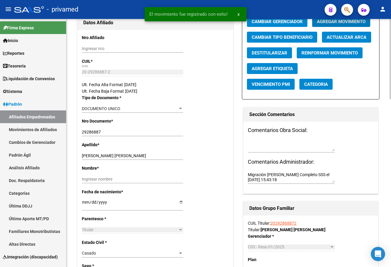
scroll to position [118, 0]
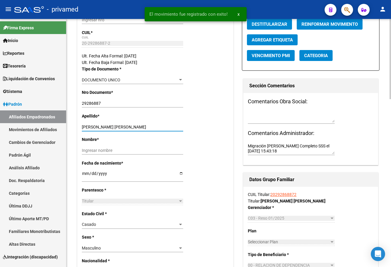
drag, startPoint x: 95, startPoint y: 126, endPoint x: 163, endPoint y: 128, distance: 67.8
click at [163, 128] on input "[PERSON_NAME] [PERSON_NAME]" at bounding box center [132, 127] width 101 height 5
type input "[PERSON_NAME]"
click at [113, 150] on input "Ingresar nombre" at bounding box center [132, 150] width 101 height 5
paste input "[PERSON_NAME]"
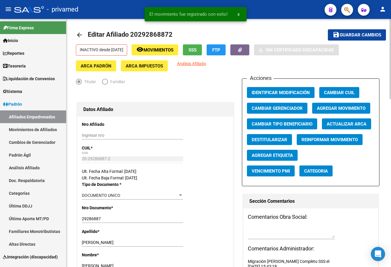
scroll to position [0, 0]
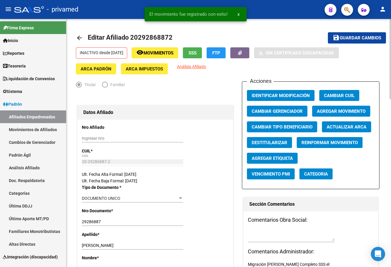
type input "[PERSON_NAME]"
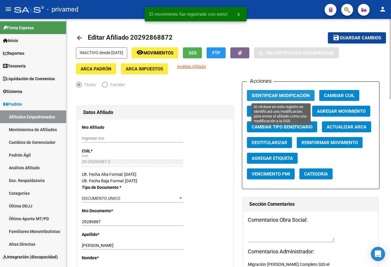
click at [283, 98] on span "Identificar Modificación" at bounding box center [280, 95] width 58 height 5
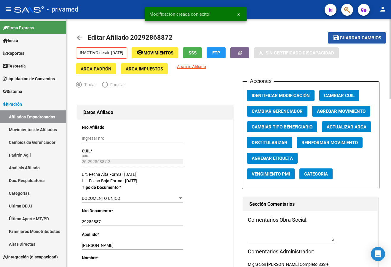
drag, startPoint x: 348, startPoint y: 39, endPoint x: 342, endPoint y: 41, distance: 6.2
click at [348, 39] on span "Guardar cambios" at bounding box center [359, 38] width 41 height 5
click at [78, 37] on mat-icon "arrow_back" at bounding box center [79, 37] width 7 height 7
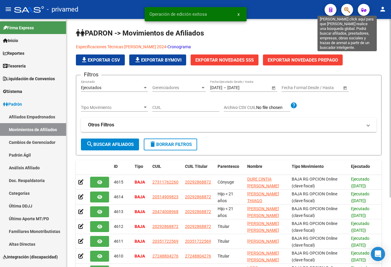
click at [349, 11] on icon "button" at bounding box center [347, 10] width 6 height 7
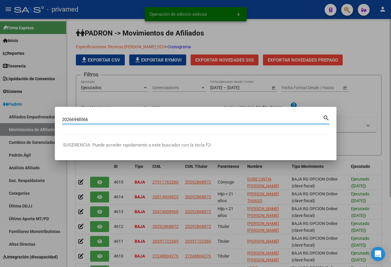
type input "20266948566"
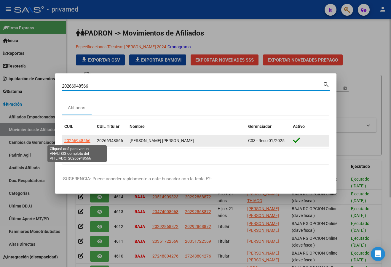
click at [86, 141] on span "20266948566" at bounding box center [77, 140] width 26 height 5
type textarea "20266948566"
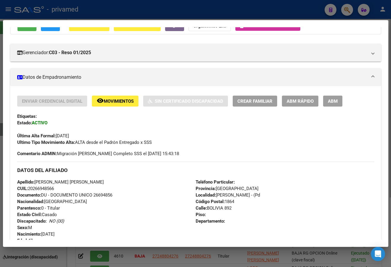
scroll to position [118, 0]
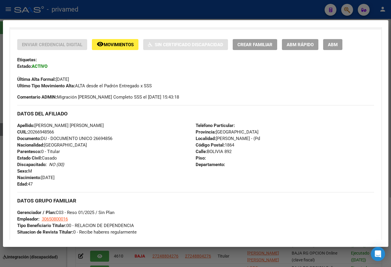
click at [329, 46] on span "ABM" at bounding box center [333, 44] width 10 height 5
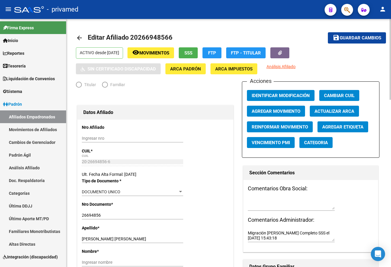
radio input "true"
type input "30-65080001-6"
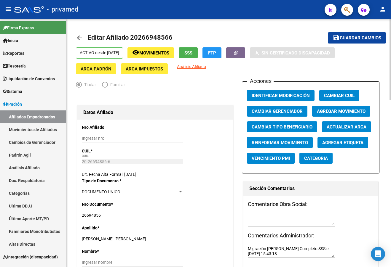
click at [336, 112] on span "Agregar Movimiento" at bounding box center [341, 111] width 49 height 5
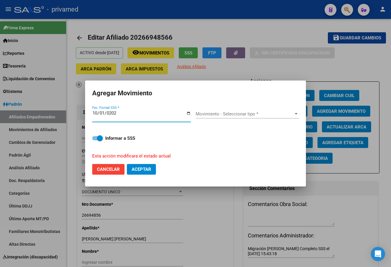
type input "[DATE]"
click at [230, 115] on span "Movimiento - Seleccionar tipo *" at bounding box center [244, 113] width 98 height 5
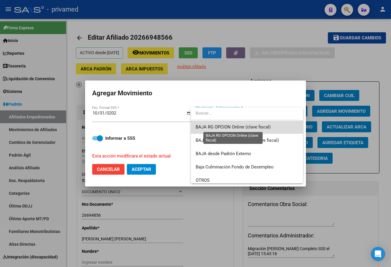
click at [261, 127] on span "BAJA RG OPCION Online (clave fiscal)" at bounding box center [232, 126] width 75 height 5
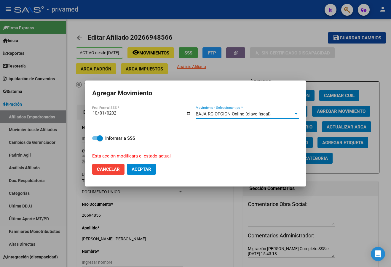
click at [148, 169] on span "Aceptar" at bounding box center [141, 169] width 20 height 5
checkbox input "false"
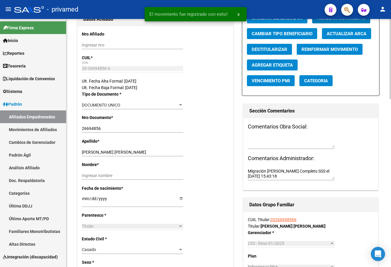
scroll to position [118, 0]
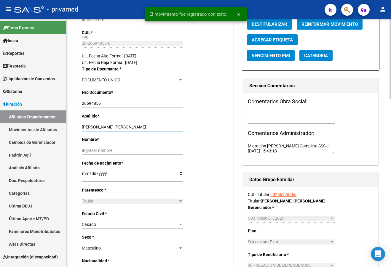
drag, startPoint x: 104, startPoint y: 126, endPoint x: 161, endPoint y: 129, distance: 57.5
click at [161, 129] on input "[PERSON_NAME] [PERSON_NAME]" at bounding box center [132, 127] width 101 height 5
type input "ORELLANA"
click at [103, 150] on input "Ingresar nombre" at bounding box center [132, 150] width 101 height 5
paste input "[PERSON_NAME]"
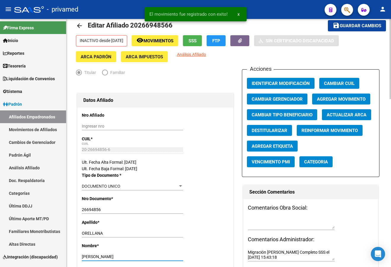
scroll to position [0, 0]
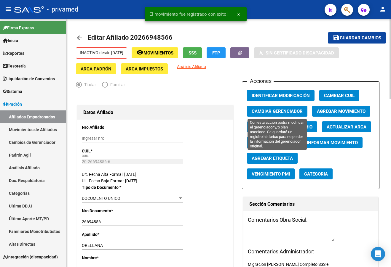
type input "[PERSON_NAME]"
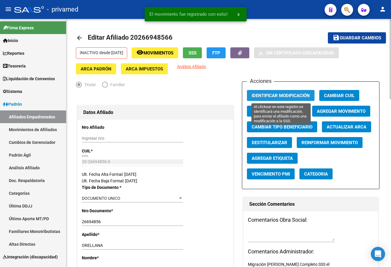
click at [280, 91] on button "Identificar Modificación" at bounding box center [281, 95] width 68 height 11
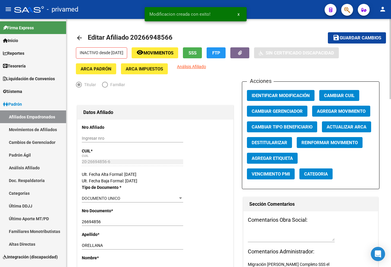
click at [354, 36] on span "Guardar cambios" at bounding box center [359, 38] width 41 height 5
click at [79, 39] on mat-icon "arrow_back" at bounding box center [79, 37] width 7 height 7
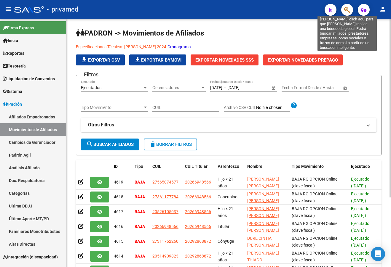
click at [347, 10] on icon "button" at bounding box center [347, 10] width 6 height 7
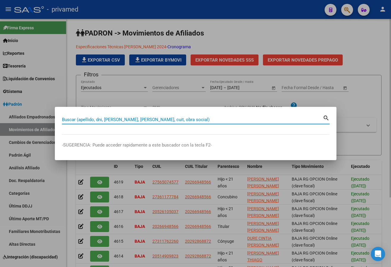
paste input "20356297092"
type input "20356297092"
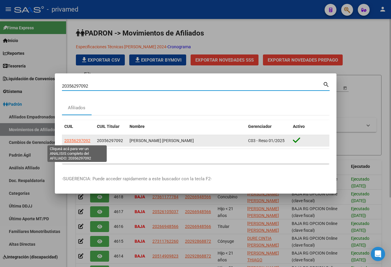
click at [78, 139] on span "20356297092" at bounding box center [77, 140] width 26 height 5
type textarea "20356297092"
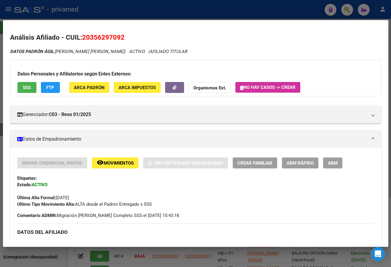
click at [332, 164] on span "ABM" at bounding box center [333, 162] width 10 height 5
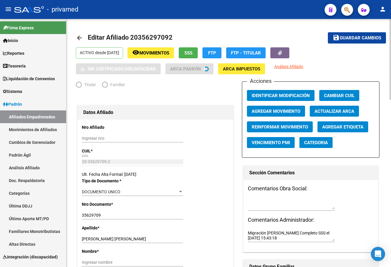
radio input "true"
type input "30-64140555-4"
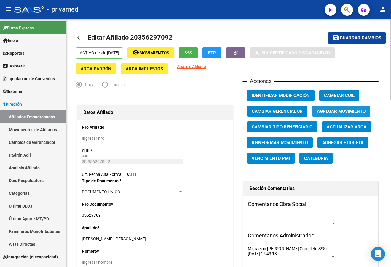
click at [341, 111] on span "Agregar Movimiento" at bounding box center [341, 111] width 49 height 5
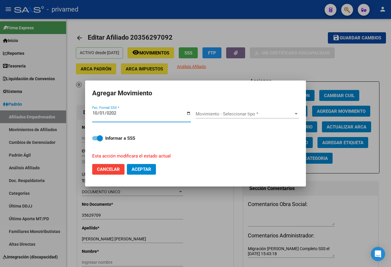
type input "[DATE]"
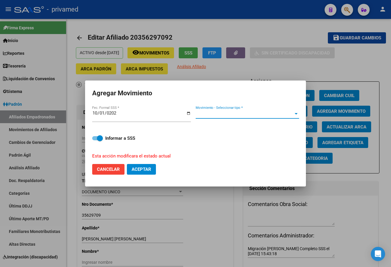
click at [210, 114] on span "Movimiento - Seleccionar tipo *" at bounding box center [244, 113] width 98 height 5
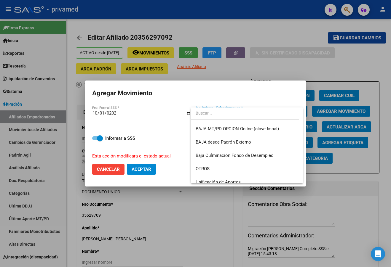
scroll to position [382, 0]
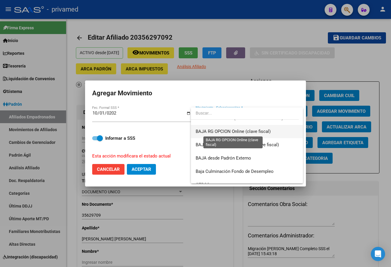
click at [251, 131] on span "BAJA RG OPCION Online (clave fiscal)" at bounding box center [232, 131] width 75 height 5
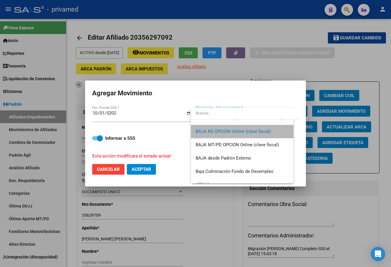
scroll to position [386, 0]
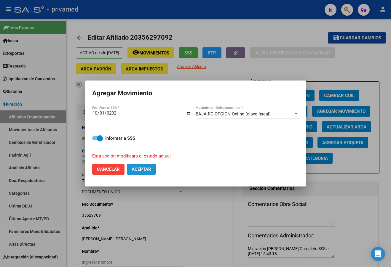
click at [145, 171] on span "Aceptar" at bounding box center [141, 169] width 20 height 5
checkbox input "false"
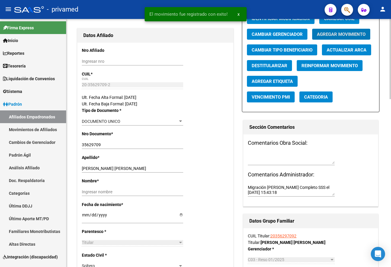
scroll to position [89, 0]
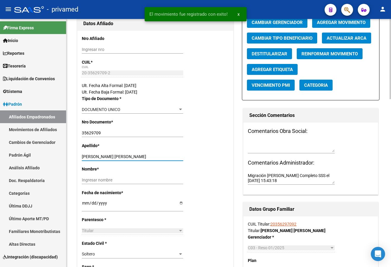
drag, startPoint x: 96, startPoint y: 157, endPoint x: 157, endPoint y: 163, distance: 61.3
click at [157, 163] on div "[PERSON_NAME] [PERSON_NAME] Ingresar apellido" at bounding box center [132, 159] width 101 height 13
type input "PINTO"
click at [111, 182] on input "Ingresar nombre" at bounding box center [132, 180] width 101 height 5
paste input "[PERSON_NAME]"
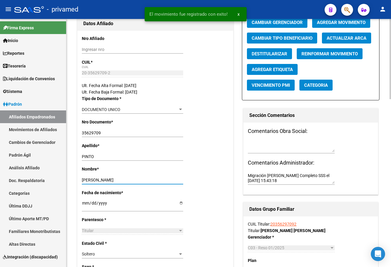
scroll to position [0, 0]
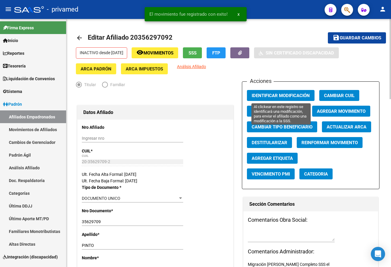
type input "[PERSON_NAME]"
click at [280, 92] on button "Identificar Modificación" at bounding box center [281, 95] width 68 height 11
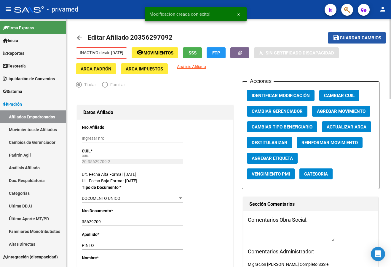
click at [347, 38] on span "Guardar cambios" at bounding box center [359, 38] width 41 height 5
click at [79, 37] on mat-icon "arrow_back" at bounding box center [79, 37] width 7 height 7
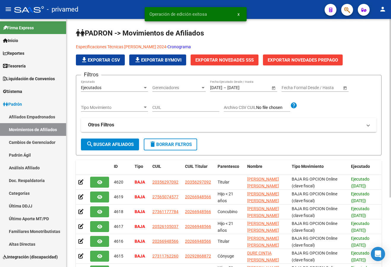
click at [344, 13] on icon "button" at bounding box center [347, 10] width 6 height 7
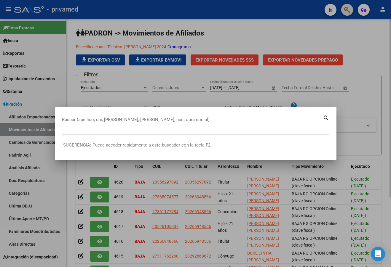
paste input "20256770866"
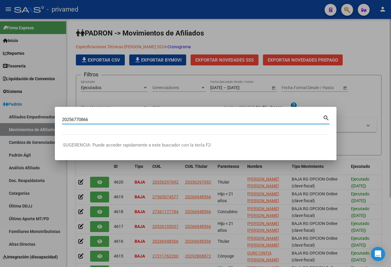
type input "20256770866"
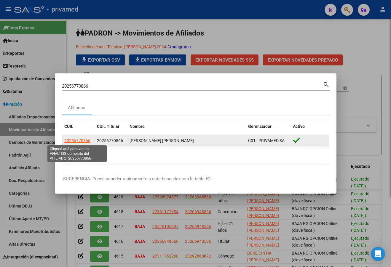
click at [83, 142] on span "20256770866" at bounding box center [77, 140] width 26 height 5
type textarea "20256770866"
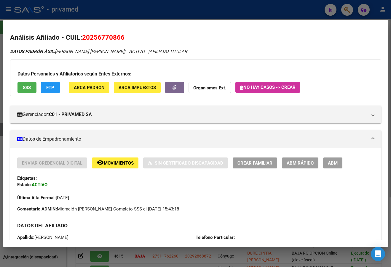
click at [336, 165] on span "ABM" at bounding box center [333, 162] width 10 height 5
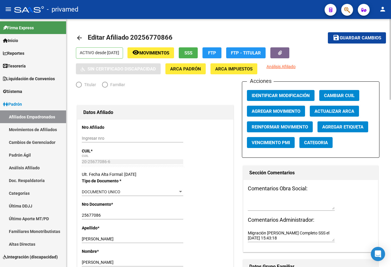
radio input "true"
type input "30-70947445-2"
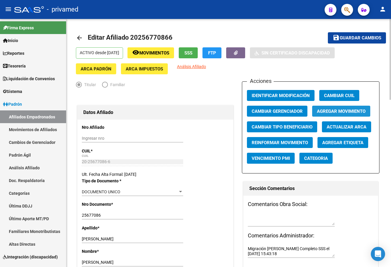
click at [344, 113] on span "Agregar Movimiento" at bounding box center [341, 111] width 49 height 5
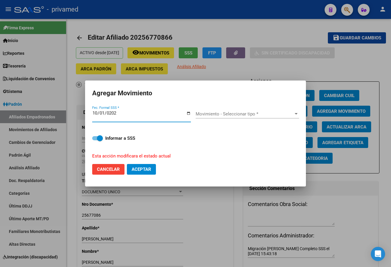
type input "[DATE]"
click at [219, 116] on span "Movimiento - Seleccionar tipo *" at bounding box center [244, 113] width 98 height 5
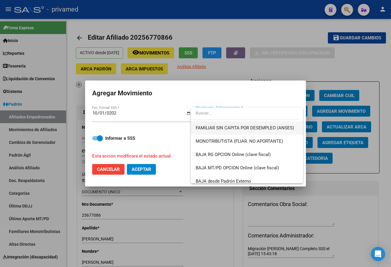
scroll to position [348, 0]
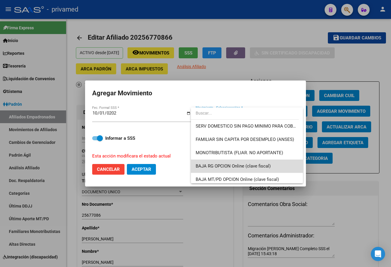
click at [273, 167] on span "BAJA RG OPCION Online (clave fiscal)" at bounding box center [246, 166] width 103 height 13
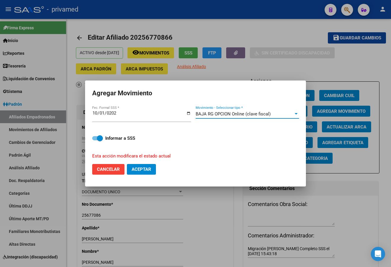
click at [147, 171] on span "Aceptar" at bounding box center [141, 169] width 20 height 5
checkbox input "false"
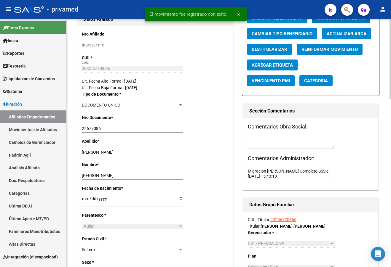
scroll to position [0, 0]
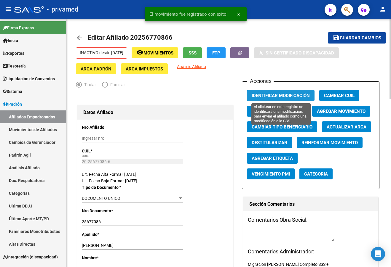
click at [283, 94] on span "Identificar Modificación" at bounding box center [280, 95] width 58 height 5
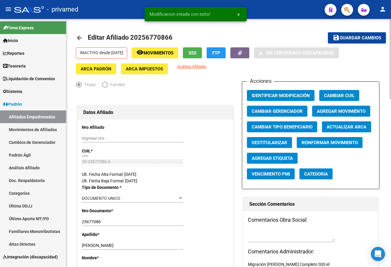
click at [353, 38] on span "Guardar cambios" at bounding box center [359, 38] width 41 height 5
click at [80, 37] on mat-icon "arrow_back" at bounding box center [79, 37] width 7 height 7
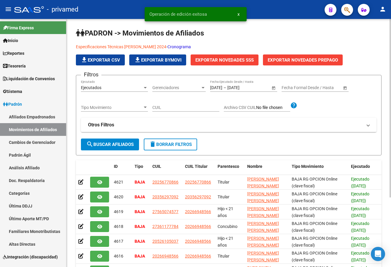
click at [346, 15] on span "button" at bounding box center [347, 10] width 6 height 12
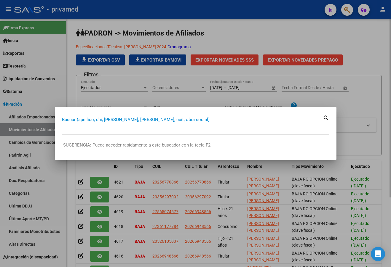
paste input "20244344098"
type input "20244344098"
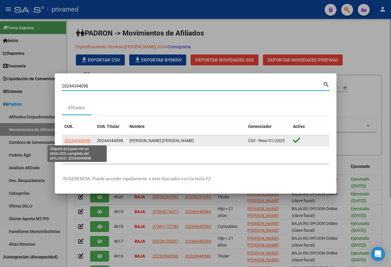
click at [68, 140] on span "20244344098" at bounding box center [77, 140] width 26 height 5
type textarea "20244344098"
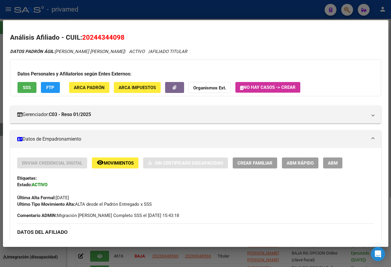
click at [336, 162] on span "ABM" at bounding box center [333, 162] width 10 height 5
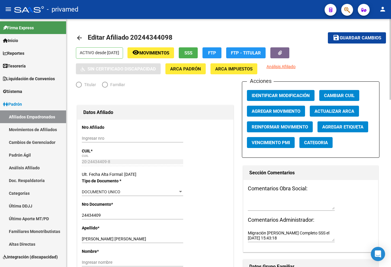
radio input "true"
type input "30-66359074-6"
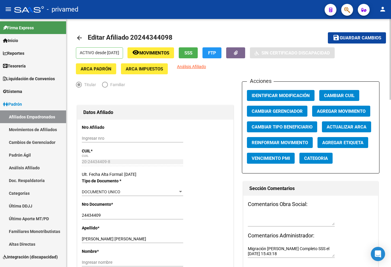
click at [339, 110] on span "Agregar Movimiento" at bounding box center [341, 111] width 49 height 5
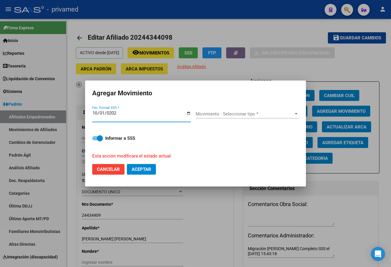
type input "[DATE]"
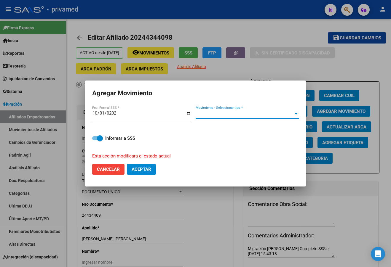
click at [234, 114] on span "Movimiento - Seleccionar tipo *" at bounding box center [244, 113] width 98 height 5
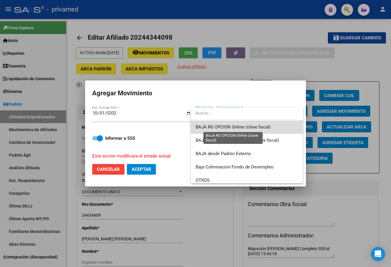
click at [264, 127] on span "BAJA RG OPCION Online (clave fiscal)" at bounding box center [232, 126] width 75 height 5
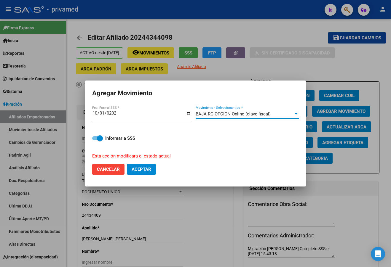
click at [145, 168] on span "Aceptar" at bounding box center [141, 169] width 20 height 5
checkbox input "false"
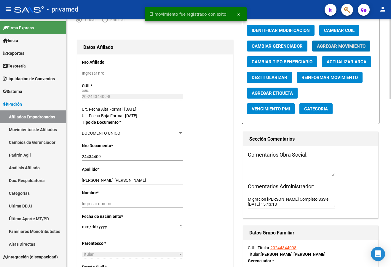
scroll to position [89, 0]
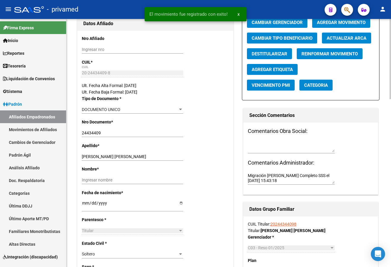
drag, startPoint x: 102, startPoint y: 154, endPoint x: 180, endPoint y: 157, distance: 77.3
click at [180, 157] on div "[PERSON_NAME] [PERSON_NAME] apellido" at bounding box center [132, 157] width 101 height 8
drag, startPoint x: 103, startPoint y: 156, endPoint x: 182, endPoint y: 153, distance: 78.5
click at [182, 153] on div "[PERSON_NAME] [PERSON_NAME] apellido" at bounding box center [132, 157] width 101 height 8
type input "[PERSON_NAME]"
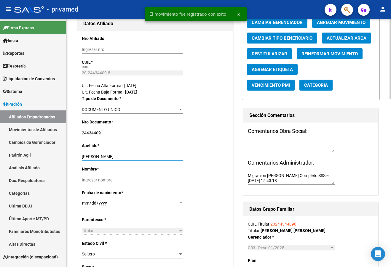
click at [96, 179] on input "Ingresar nombre" at bounding box center [132, 180] width 101 height 5
paste input "[PERSON_NAME]"
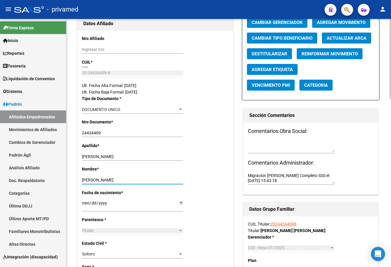
scroll to position [0, 0]
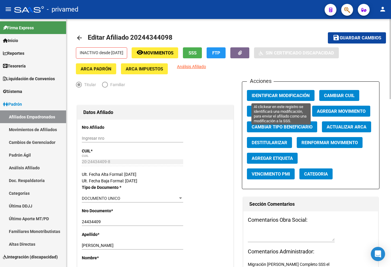
type input "[PERSON_NAME]"
click at [274, 96] on span "Identificar Modificación" at bounding box center [280, 95] width 58 height 5
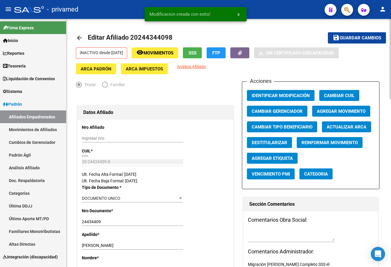
click at [343, 37] on span "Guardar cambios" at bounding box center [359, 38] width 41 height 5
click at [81, 39] on mat-icon "arrow_back" at bounding box center [79, 37] width 7 height 7
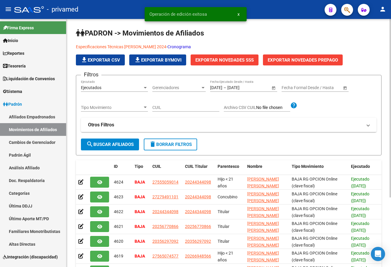
click at [344, 10] on button "button" at bounding box center [347, 10] width 12 height 12
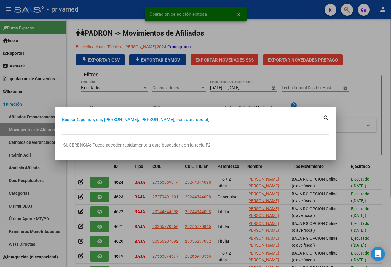
paste input "20281209605"
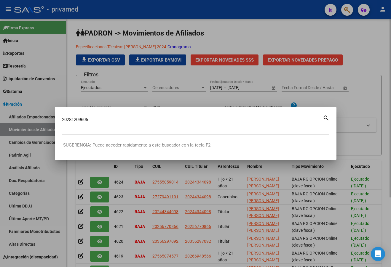
type input "20281209605"
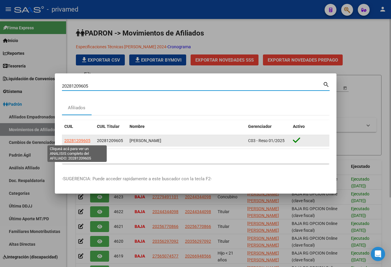
click at [74, 143] on span "20281209605" at bounding box center [77, 140] width 26 height 5
type textarea "20281209605"
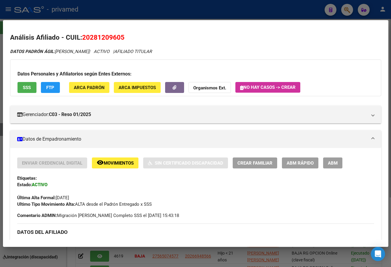
click at [333, 163] on span "ABM" at bounding box center [333, 162] width 10 height 5
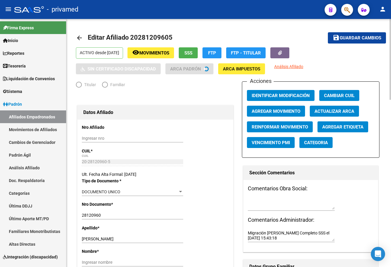
radio input "true"
type input "30-71702439-3"
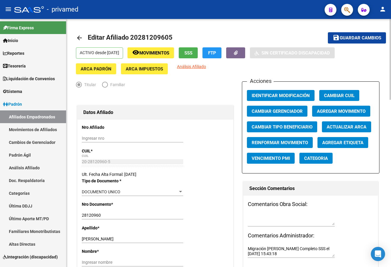
click at [341, 115] on button "Agregar Movimiento" at bounding box center [341, 111] width 58 height 11
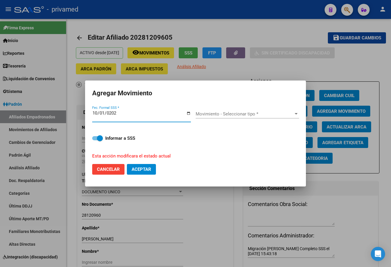
type input "[DATE]"
click at [240, 112] on span "Movimiento - Seleccionar tipo *" at bounding box center [244, 113] width 98 height 5
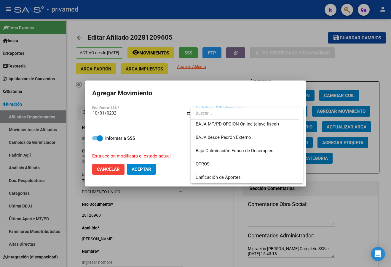
scroll to position [382, 0]
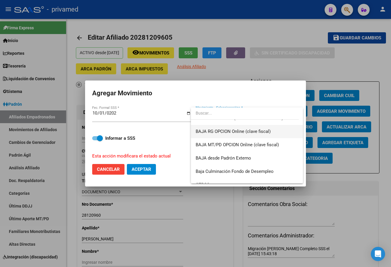
click at [266, 132] on span "BAJA RG OPCION Online (clave fiscal)" at bounding box center [232, 131] width 75 height 5
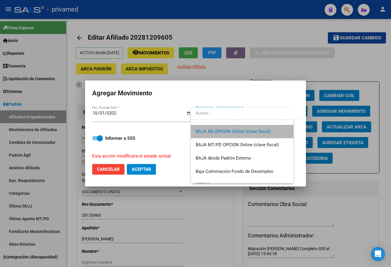
scroll to position [386, 0]
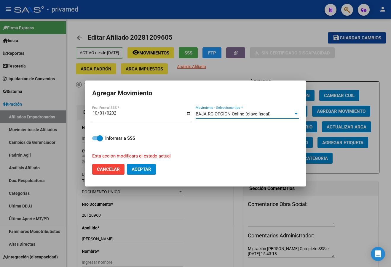
click at [146, 173] on button "Aceptar" at bounding box center [141, 169] width 29 height 11
checkbox input "false"
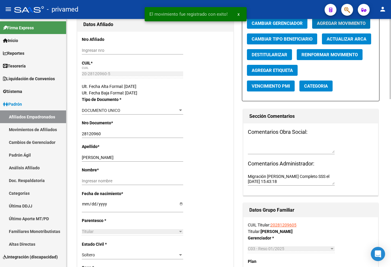
scroll to position [89, 0]
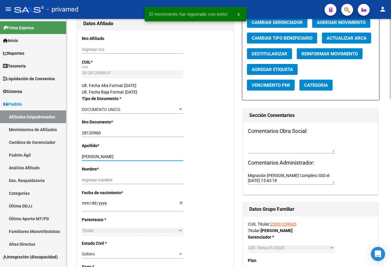
drag, startPoint x: 99, startPoint y: 157, endPoint x: 216, endPoint y: 152, distance: 116.5
click at [216, 152] on div "Apellido * [PERSON_NAME] apellido" at bounding box center [155, 153] width 147 height 23
type input "[PERSON_NAME]"
click at [98, 179] on input "Ingresar nombre" at bounding box center [132, 180] width 101 height 5
paste input "[PERSON_NAME]"
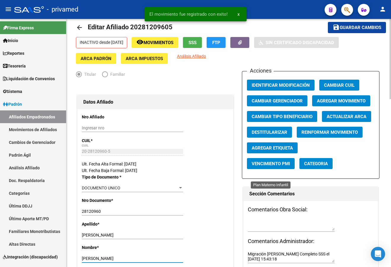
scroll to position [0, 0]
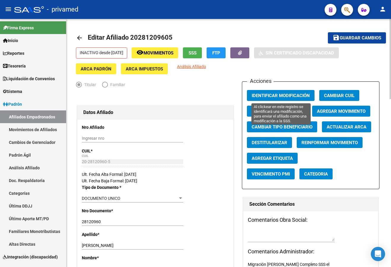
type input "[PERSON_NAME]"
click at [281, 97] on span "Identificar Modificación" at bounding box center [280, 95] width 58 height 5
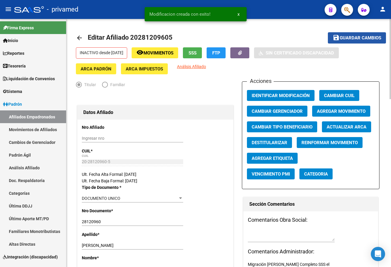
click at [351, 38] on span "Guardar cambios" at bounding box center [359, 38] width 41 height 5
click at [78, 36] on mat-icon "arrow_back" at bounding box center [79, 37] width 7 height 7
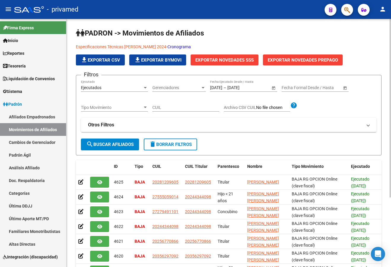
click at [346, 8] on icon "button" at bounding box center [347, 10] width 6 height 7
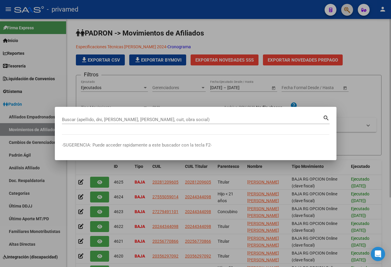
paste input "20325237520"
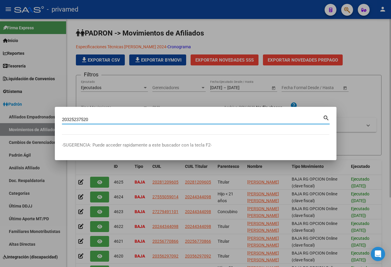
type input "20325237520"
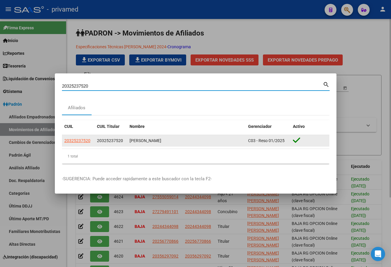
click at [73, 143] on app-link-go-to "20325237520" at bounding box center [77, 140] width 26 height 7
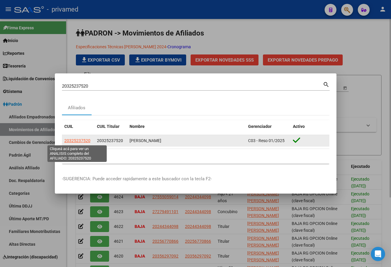
click at [73, 142] on span "20325237520" at bounding box center [77, 140] width 26 height 5
type textarea "20325237520"
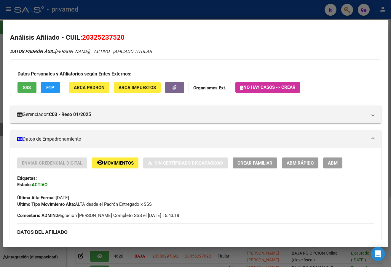
click at [334, 163] on span "ABM" at bounding box center [333, 162] width 10 height 5
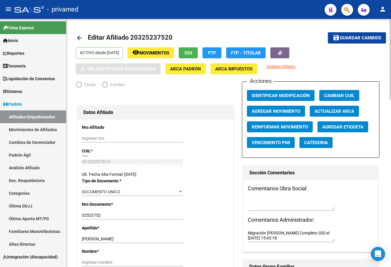
radio input "true"
type input "30-66111010-0"
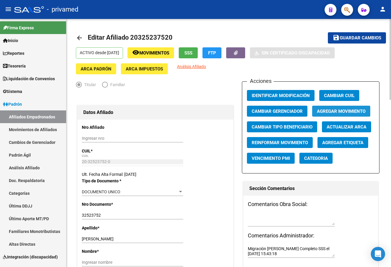
click at [341, 112] on span "Agregar Movimiento" at bounding box center [341, 111] width 49 height 5
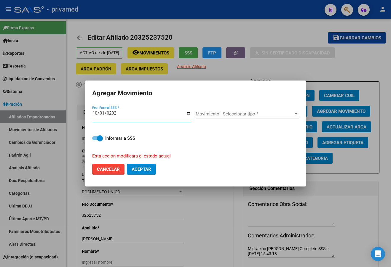
type input "[DATE]"
click at [203, 114] on span "Movimiento - Seleccionar tipo *" at bounding box center [244, 113] width 98 height 5
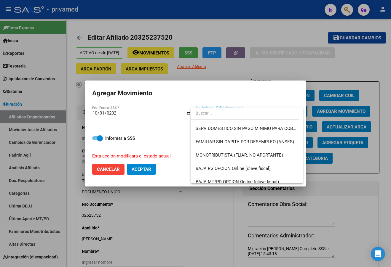
scroll to position [354, 0]
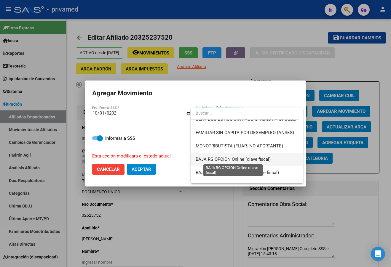
click at [262, 157] on span "BAJA RG OPCION Online (clave fiscal)" at bounding box center [232, 159] width 75 height 5
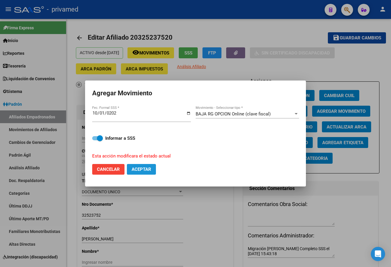
click at [149, 166] on button "Aceptar" at bounding box center [141, 169] width 29 height 11
checkbox input "false"
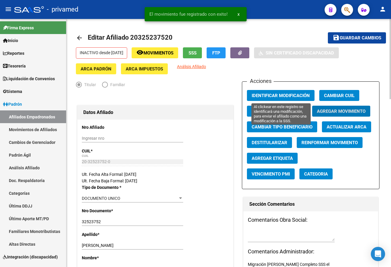
click at [296, 93] on span "Identificar Modificación" at bounding box center [280, 95] width 58 height 5
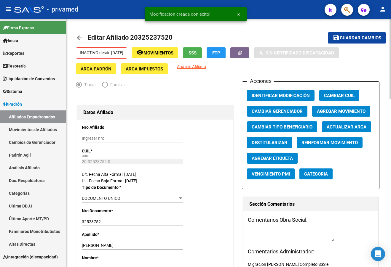
click at [354, 37] on span "Guardar cambios" at bounding box center [359, 38] width 41 height 5
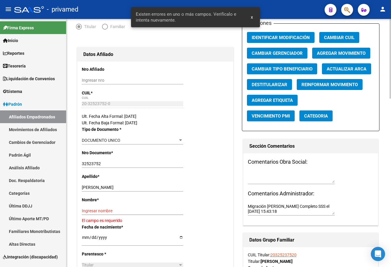
scroll to position [59, 0]
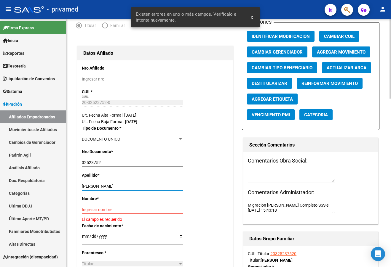
drag, startPoint x: 96, startPoint y: 185, endPoint x: 182, endPoint y: 183, distance: 86.5
click at [182, 183] on div "[PERSON_NAME] apellido" at bounding box center [132, 186] width 101 height 8
type input "[PERSON_NAME]"
click at [92, 211] on input "Ingresar nombre" at bounding box center [132, 209] width 101 height 5
paste input "[PERSON_NAME]"
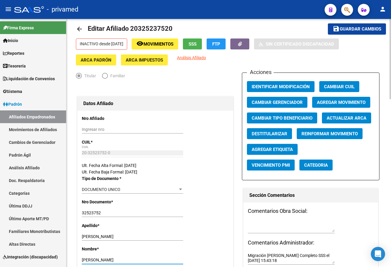
scroll to position [0, 0]
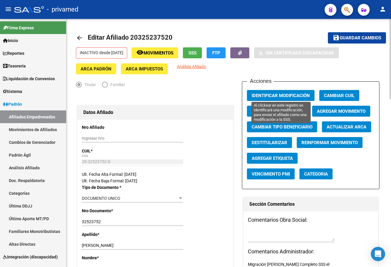
type input "[PERSON_NAME]"
click at [276, 96] on span "Identificar Modificación" at bounding box center [280, 95] width 58 height 5
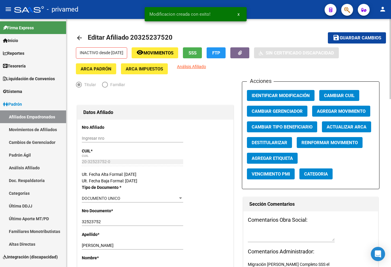
drag, startPoint x: 347, startPoint y: 38, endPoint x: 342, endPoint y: 39, distance: 5.6
click at [348, 38] on span "Guardar cambios" at bounding box center [359, 38] width 41 height 5
click at [79, 39] on mat-icon "arrow_back" at bounding box center [79, 37] width 7 height 7
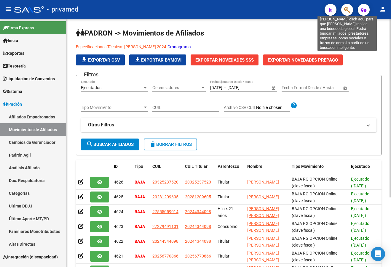
click at [345, 12] on icon "button" at bounding box center [347, 10] width 6 height 7
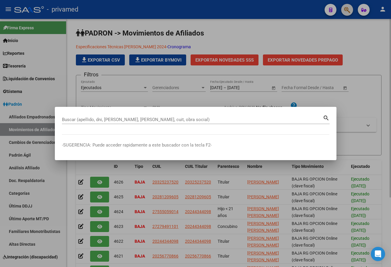
paste input "20290768099"
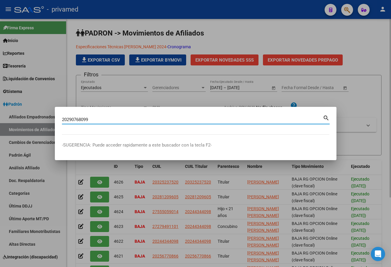
type input "20290768099"
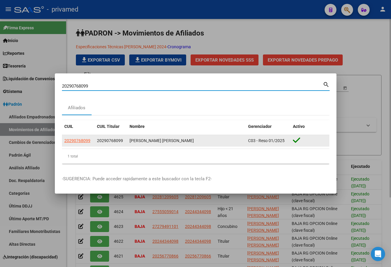
click at [90, 140] on div "20290768099" at bounding box center [78, 140] width 28 height 7
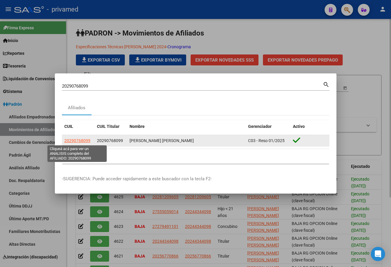
click at [88, 141] on span "20290768099" at bounding box center [77, 140] width 26 height 5
type textarea "20290768099"
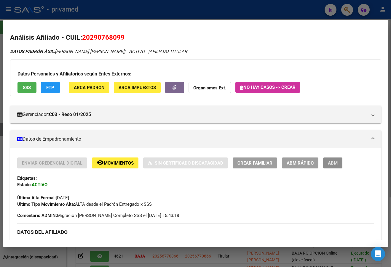
click at [333, 164] on span "ABM" at bounding box center [333, 162] width 10 height 5
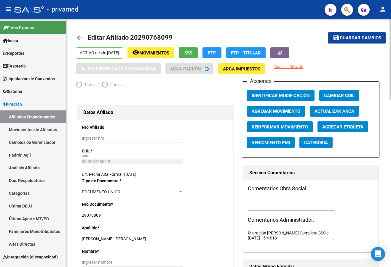
radio input "true"
type input "30-54808315-6"
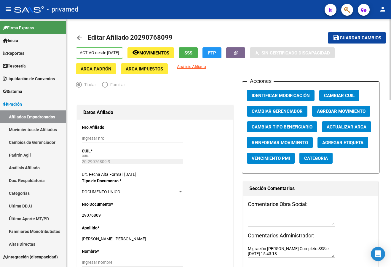
click at [333, 112] on span "Agregar Movimiento" at bounding box center [341, 111] width 49 height 5
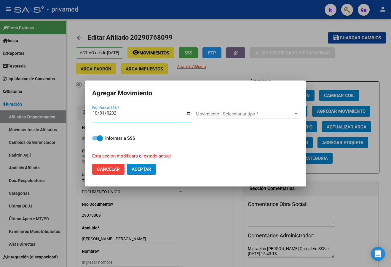
type input "[DATE]"
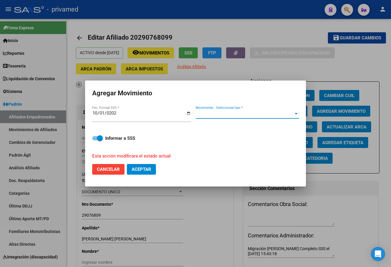
click at [215, 114] on span "Movimiento - Seleccionar tipo *" at bounding box center [244, 113] width 98 height 5
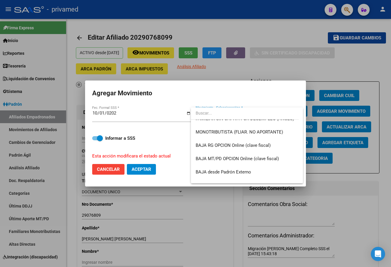
scroll to position [366, 0]
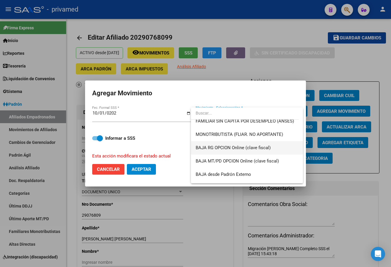
click at [259, 149] on span "BAJA RG OPCION Online (clave fiscal)" at bounding box center [232, 147] width 75 height 5
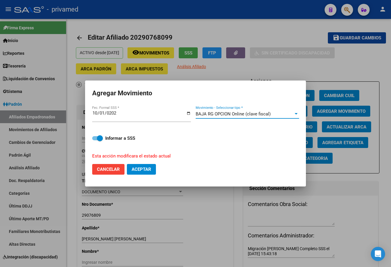
click at [144, 171] on span "Aceptar" at bounding box center [141, 169] width 20 height 5
checkbox input "false"
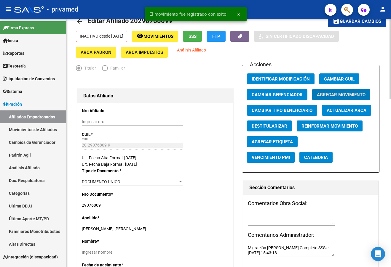
scroll to position [118, 0]
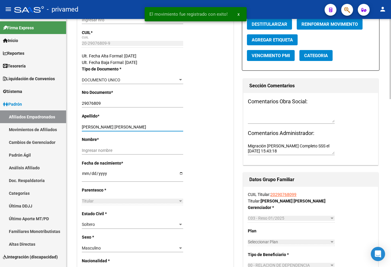
drag, startPoint x: 102, startPoint y: 126, endPoint x: 160, endPoint y: 127, distance: 58.6
click at [160, 127] on input "[PERSON_NAME] [PERSON_NAME]" at bounding box center [132, 127] width 101 height 5
type input "MORALES"
click at [107, 151] on input "Ingresar nombre" at bounding box center [132, 150] width 101 height 5
paste input "[PERSON_NAME]"
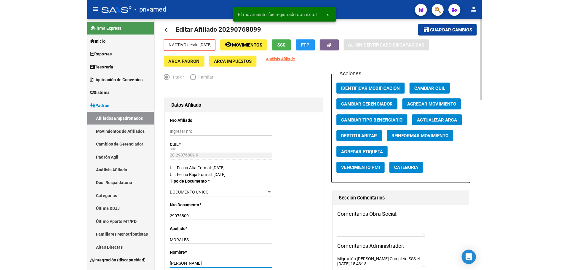
scroll to position [0, 0]
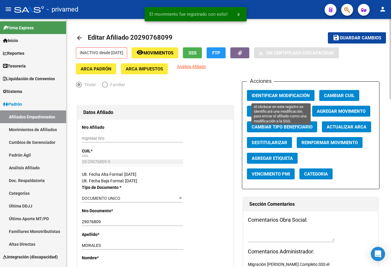
type input "[PERSON_NAME]"
click at [275, 95] on span "Identificar Modificación" at bounding box center [280, 95] width 58 height 5
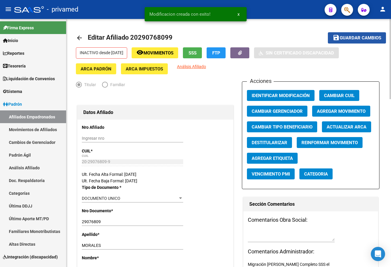
click at [346, 37] on span "Guardar cambios" at bounding box center [359, 38] width 41 height 5
click at [81, 37] on mat-icon "arrow_back" at bounding box center [79, 37] width 7 height 7
